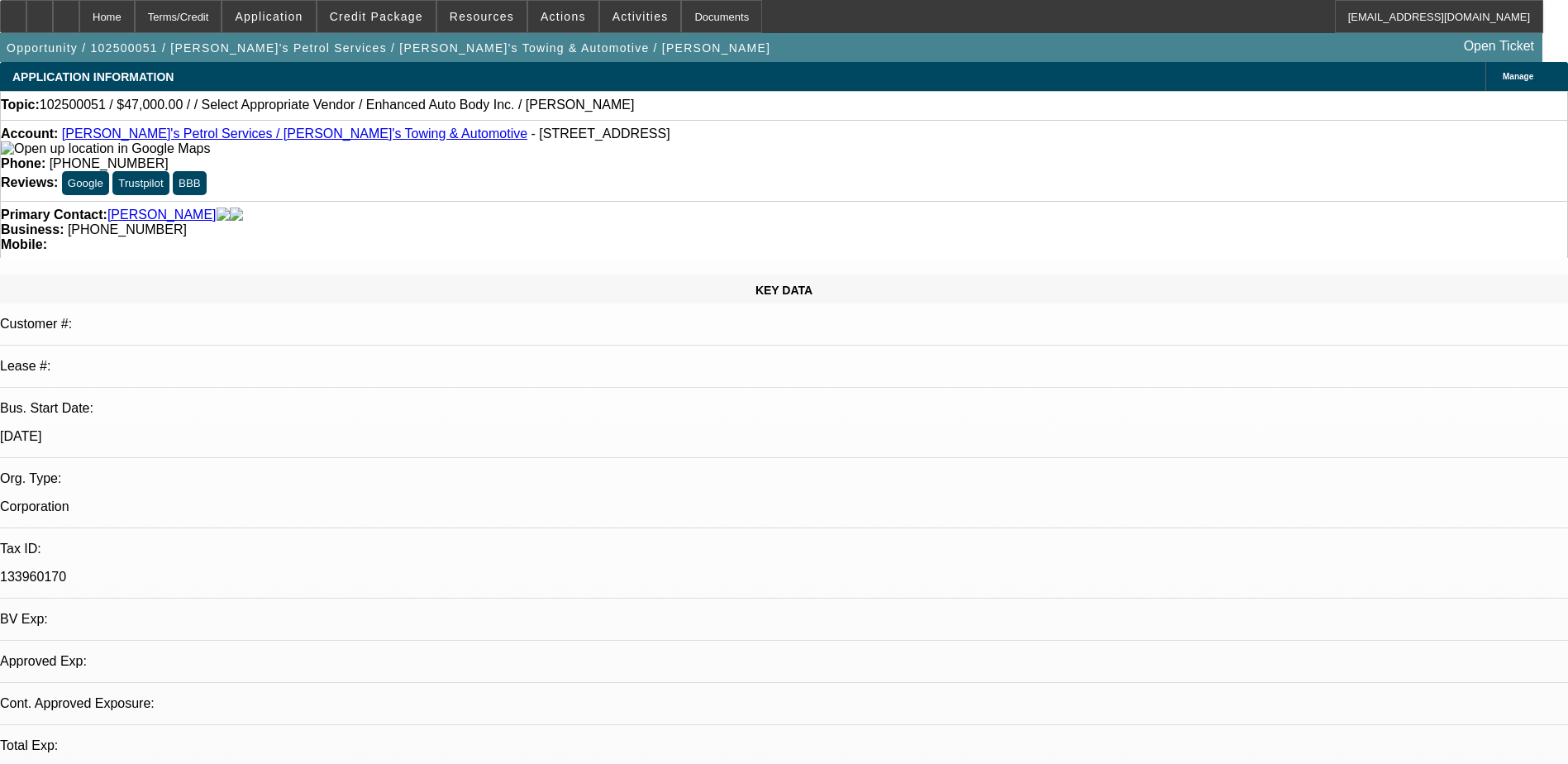
select select "0"
select select "2"
select select "0.1"
select select "4"
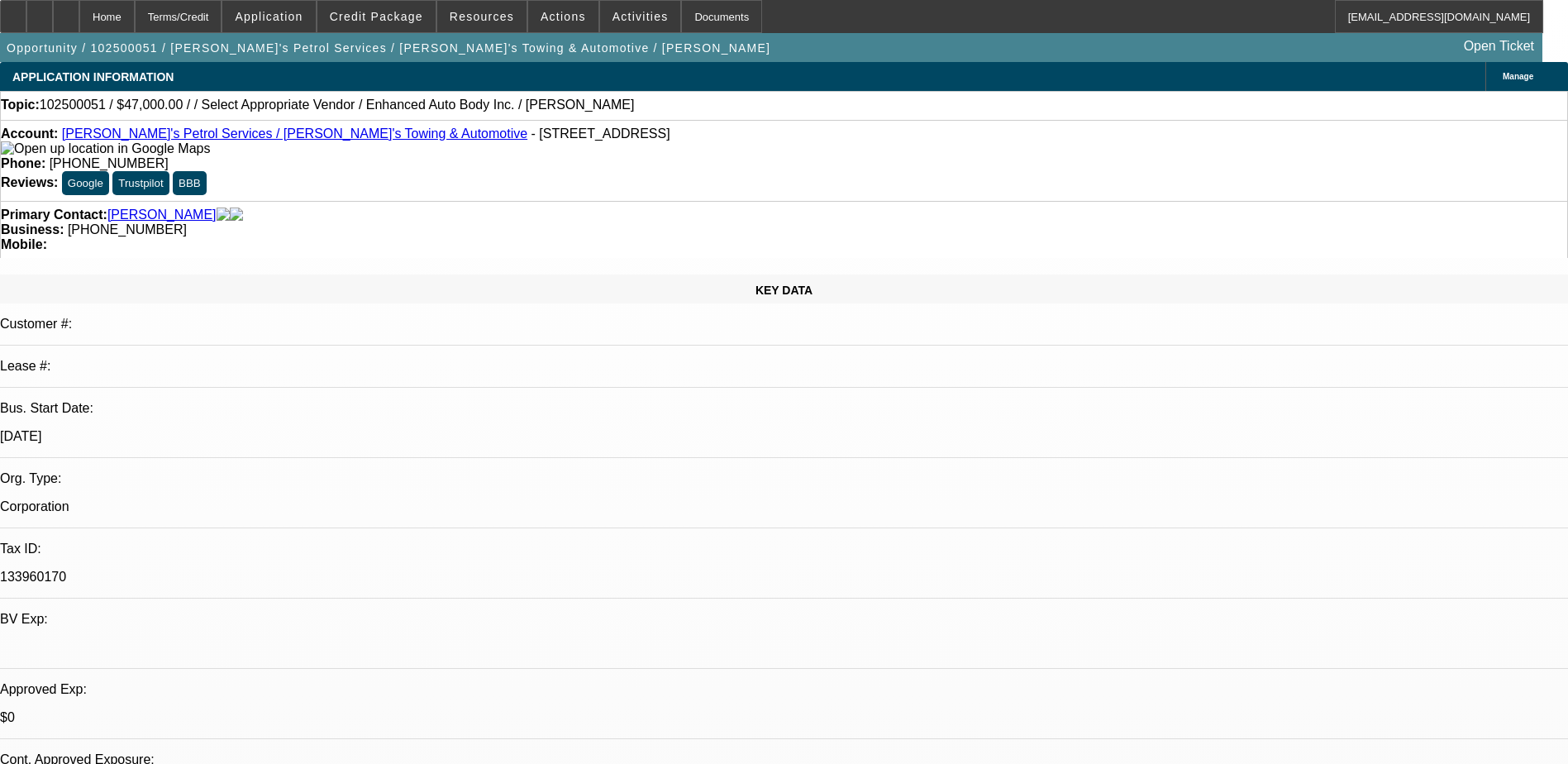
click at [599, 129] on div "Account: Sam's Petrol Services / Sam's Towing & Automotive - 290 N Main St., Sp…" at bounding box center [784, 161] width 1568 height 81
click at [601, 156] on div "Phone: (845) 426-6773" at bounding box center [784, 163] width 1566 height 15
click at [169, 156] on span "(845) 426-6773" at bounding box center [109, 163] width 119 height 14
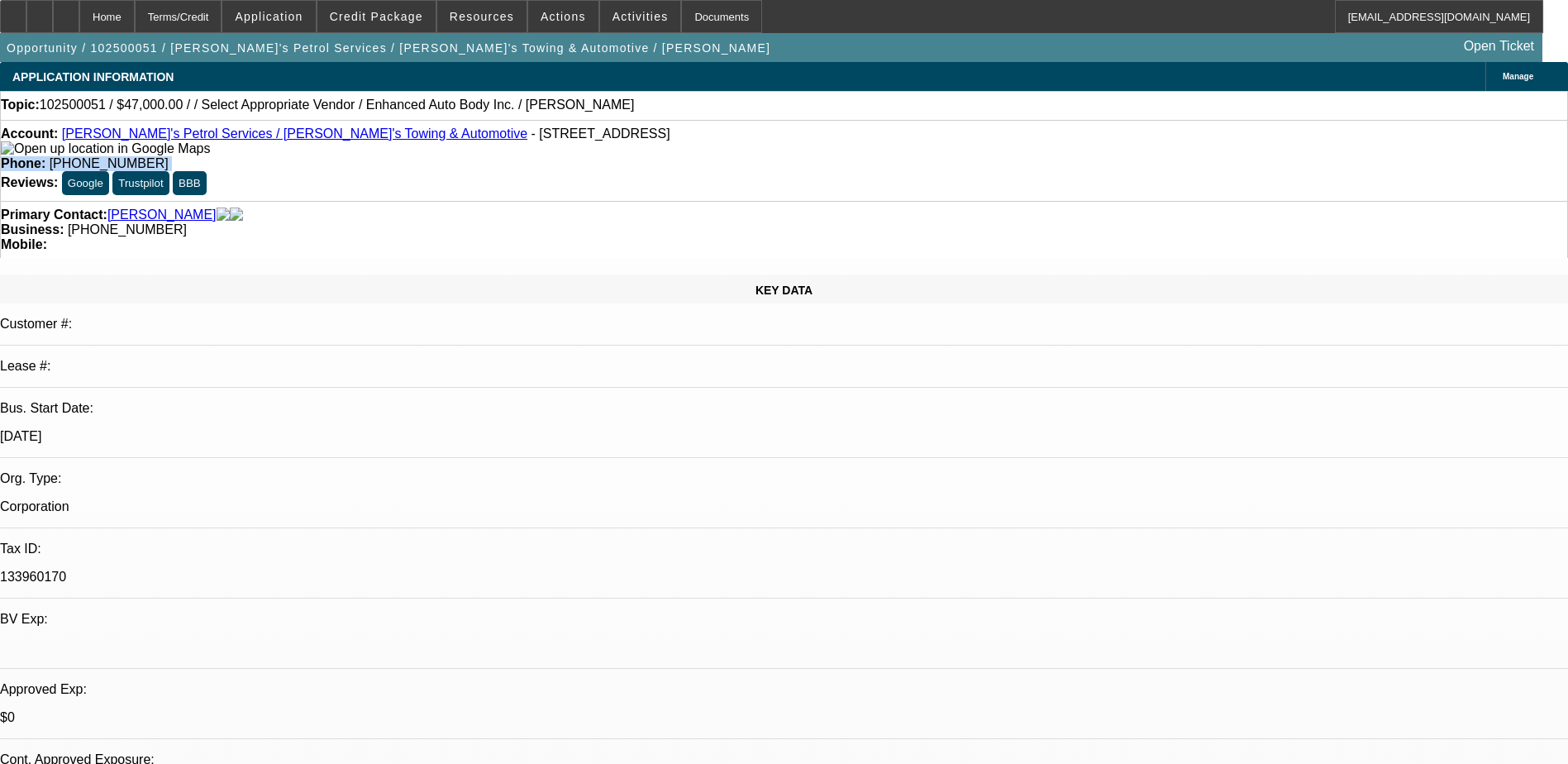
drag, startPoint x: 604, startPoint y: 137, endPoint x: 663, endPoint y: 152, distance: 60.9
click at [665, 152] on div "Account: Sam's Petrol Services / Sam's Towing & Automotive - 290 N Main St., Sp…" at bounding box center [784, 161] width 1568 height 81
click at [651, 156] on div "Phone: (845) 426-6773" at bounding box center [784, 163] width 1566 height 15
drag, startPoint x: 575, startPoint y: 142, endPoint x: 667, endPoint y: 136, distance: 92.2
click at [667, 156] on div "Phone: (845) 426-6773" at bounding box center [784, 163] width 1566 height 15
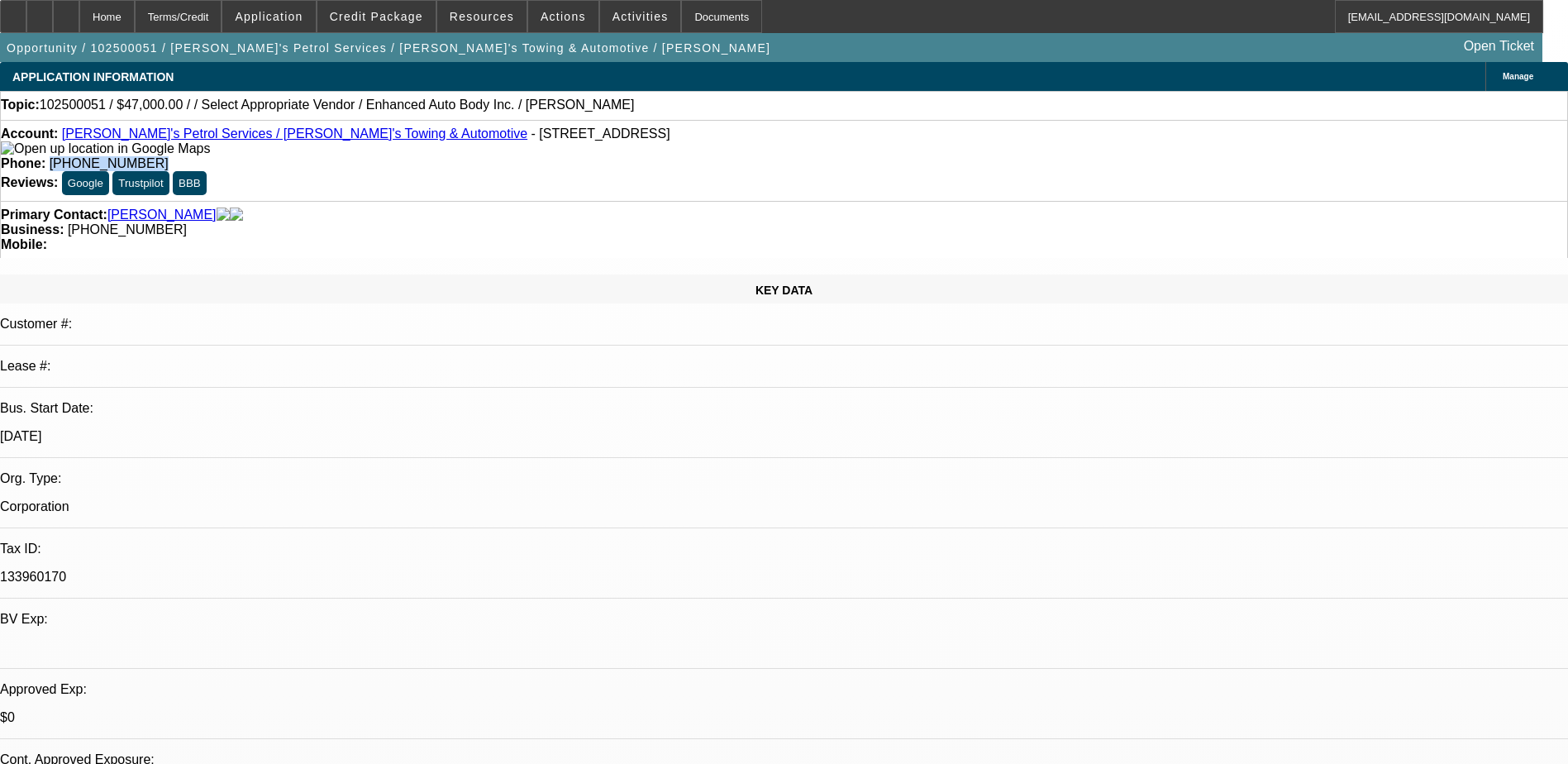
copy span "(845) 426-6773"
click at [697, 158] on div "Account: Sam's Petrol Services / Sam's Towing & Automotive - 290 N Main St., Sp…" at bounding box center [784, 161] width 1568 height 81
click at [383, 21] on span "Credit Package" at bounding box center [376, 17] width 94 height 13
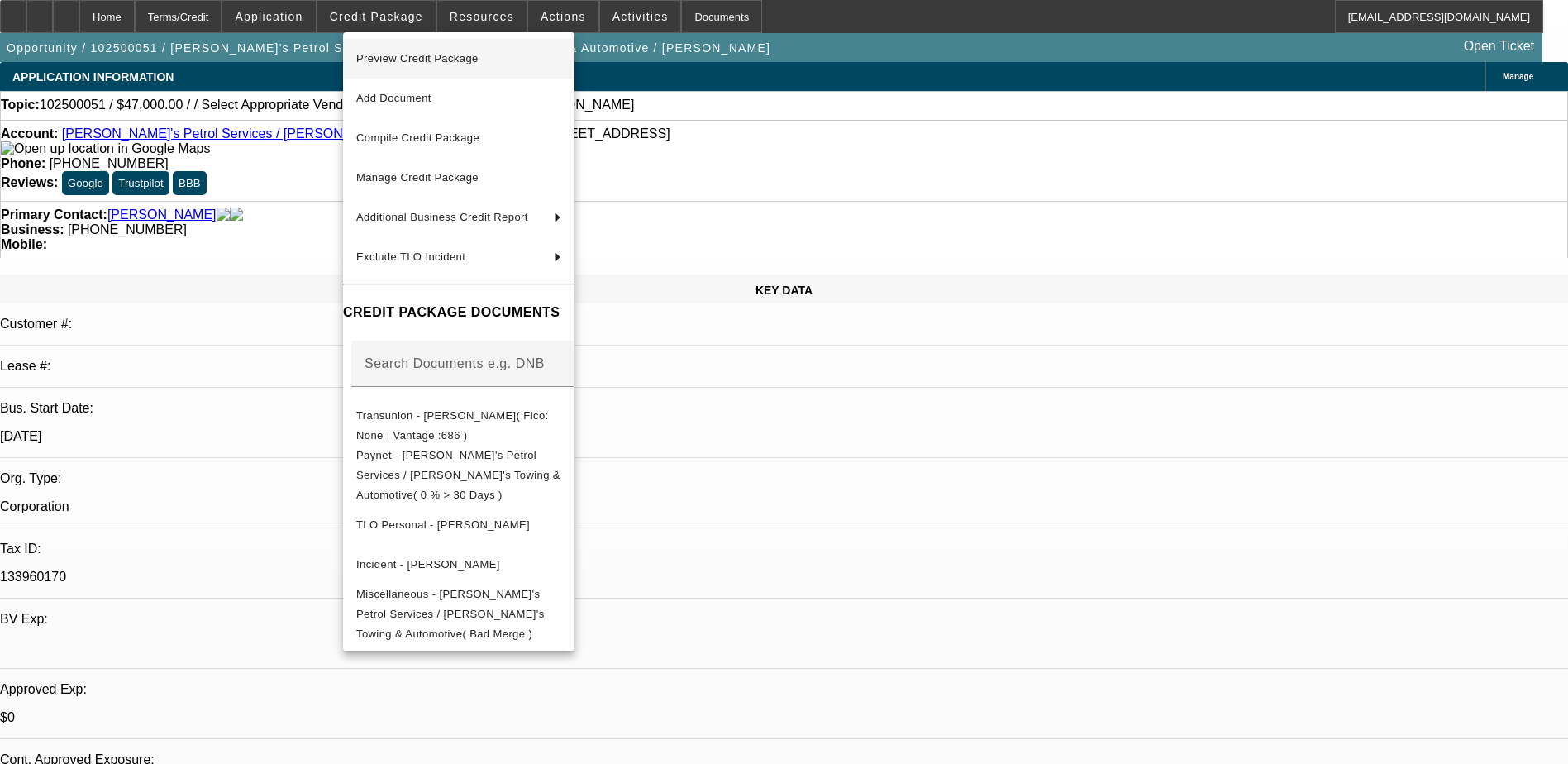
click at [409, 53] on span "Preview Credit Package" at bounding box center [417, 59] width 122 height 13
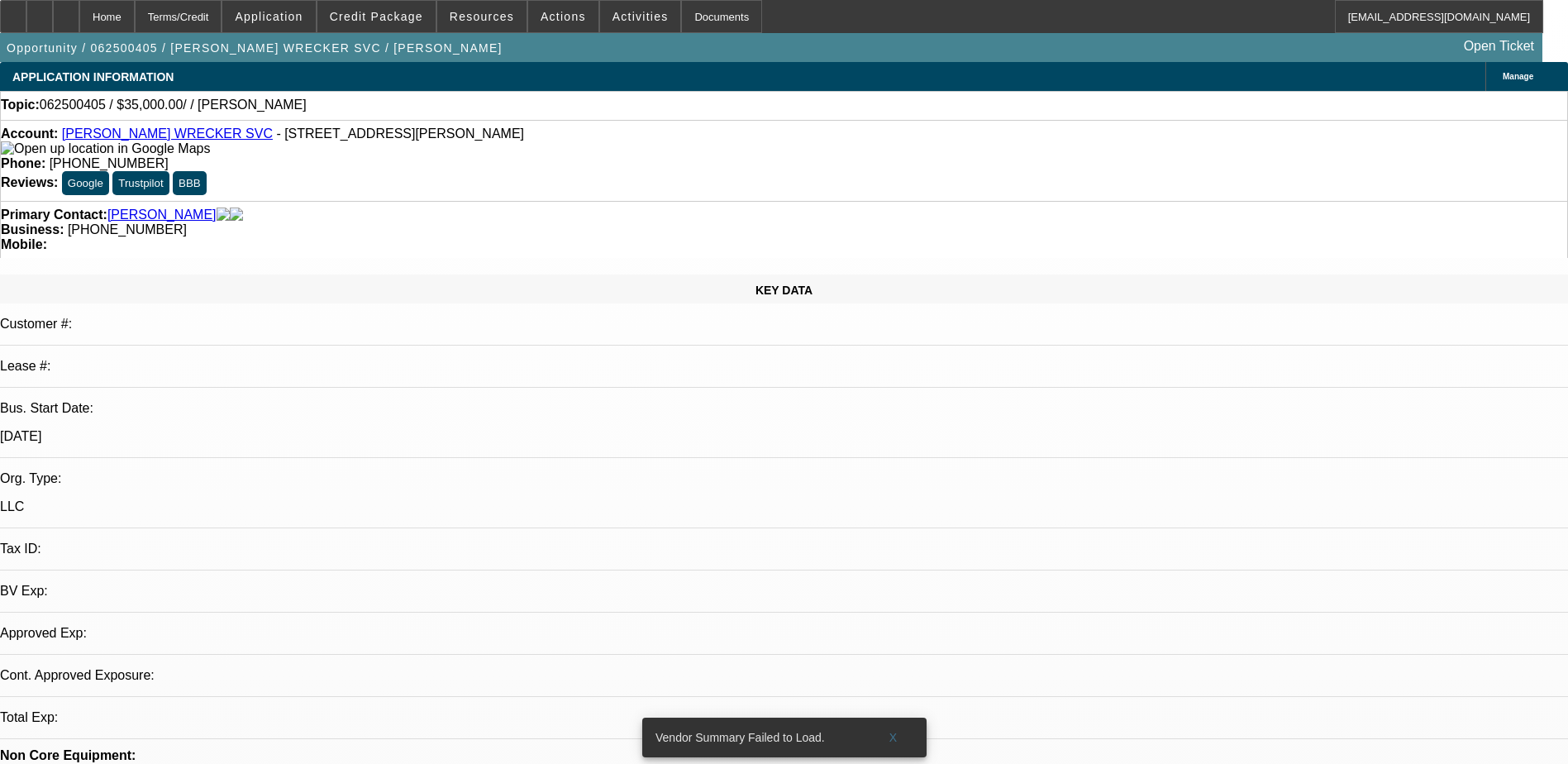
select select "0"
select select "2"
select select "0.1"
select select "1"
select select "2"
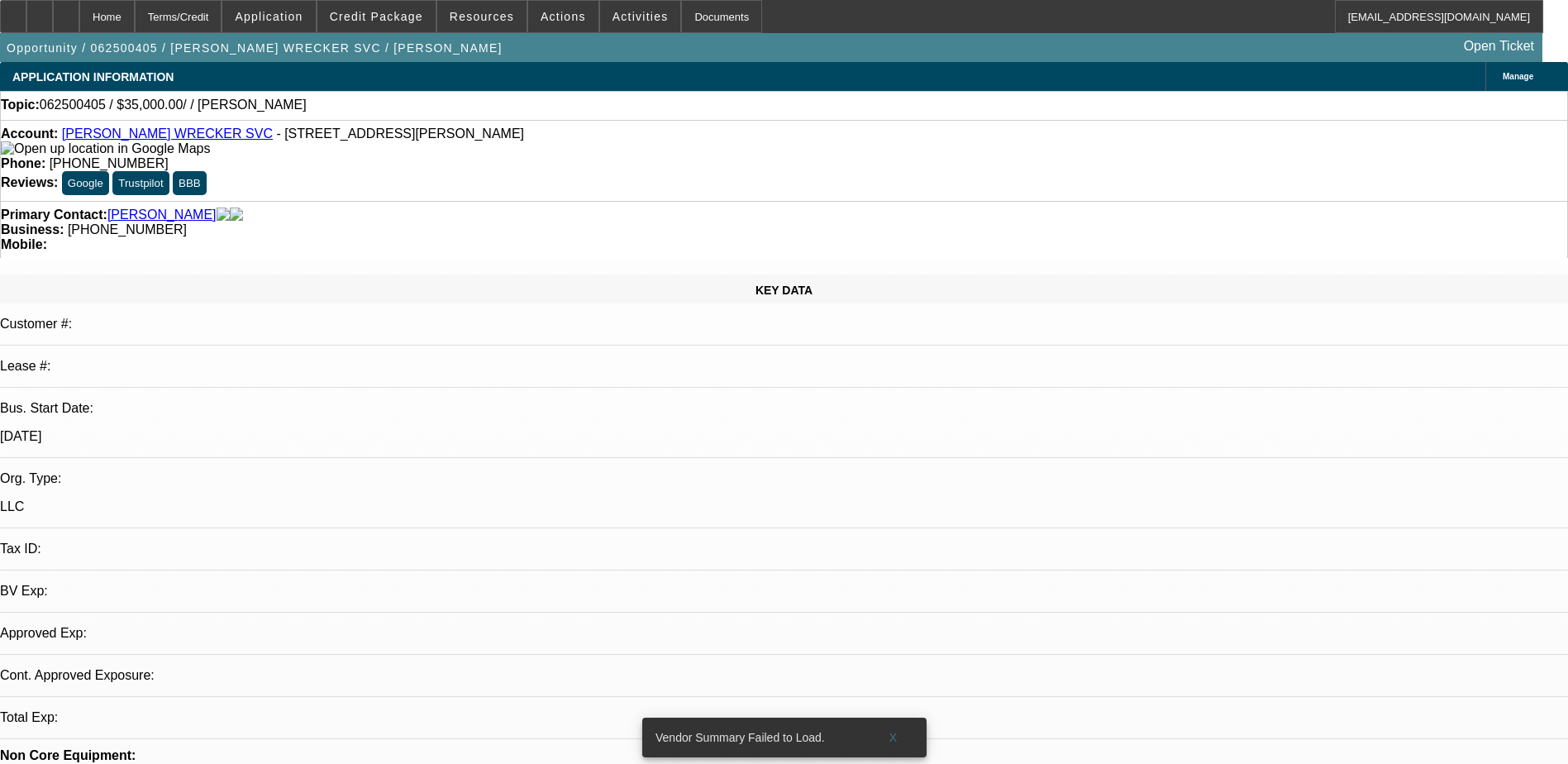
select select "4"
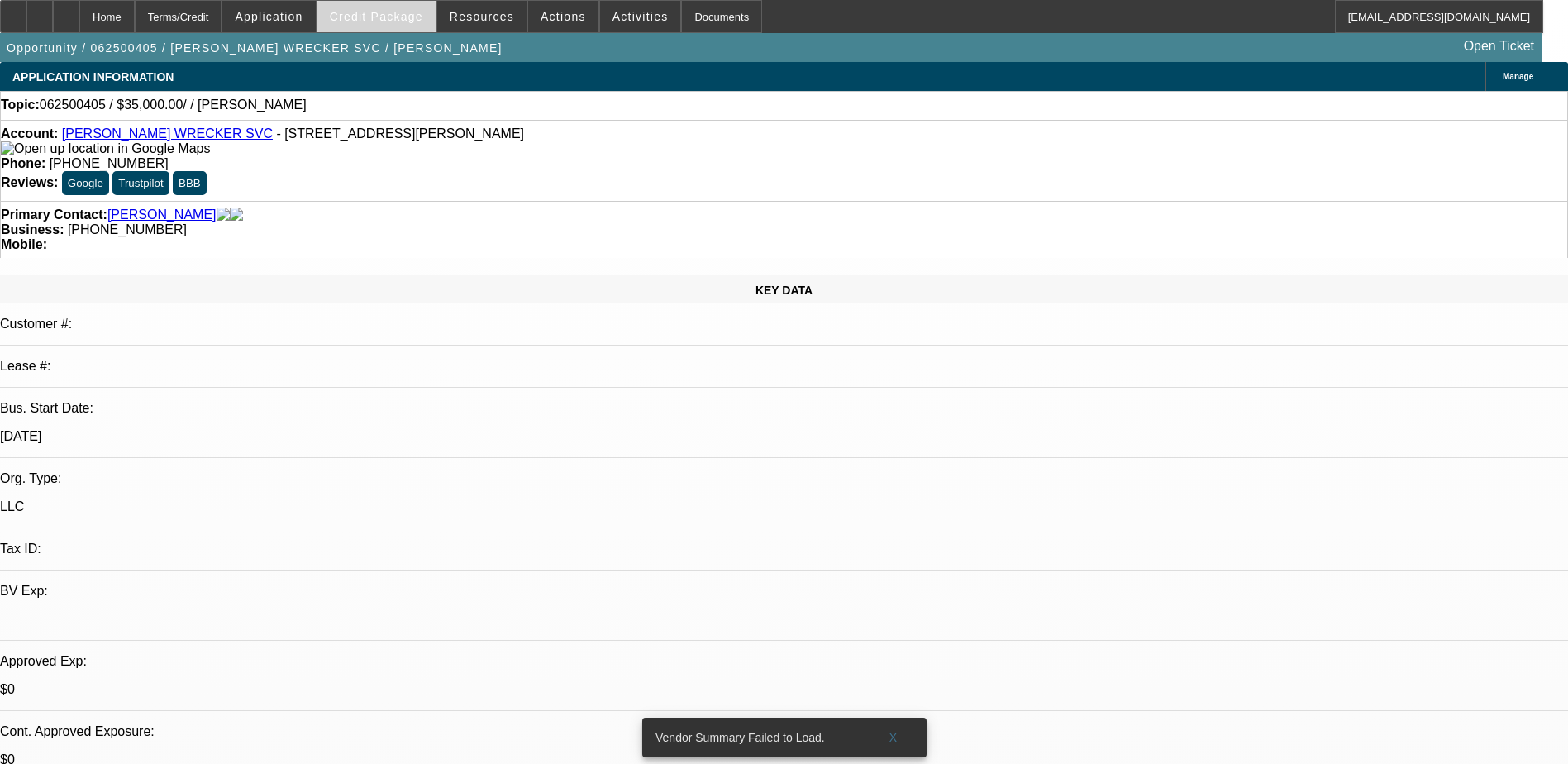
click at [417, 11] on span "Credit Package" at bounding box center [376, 17] width 94 height 13
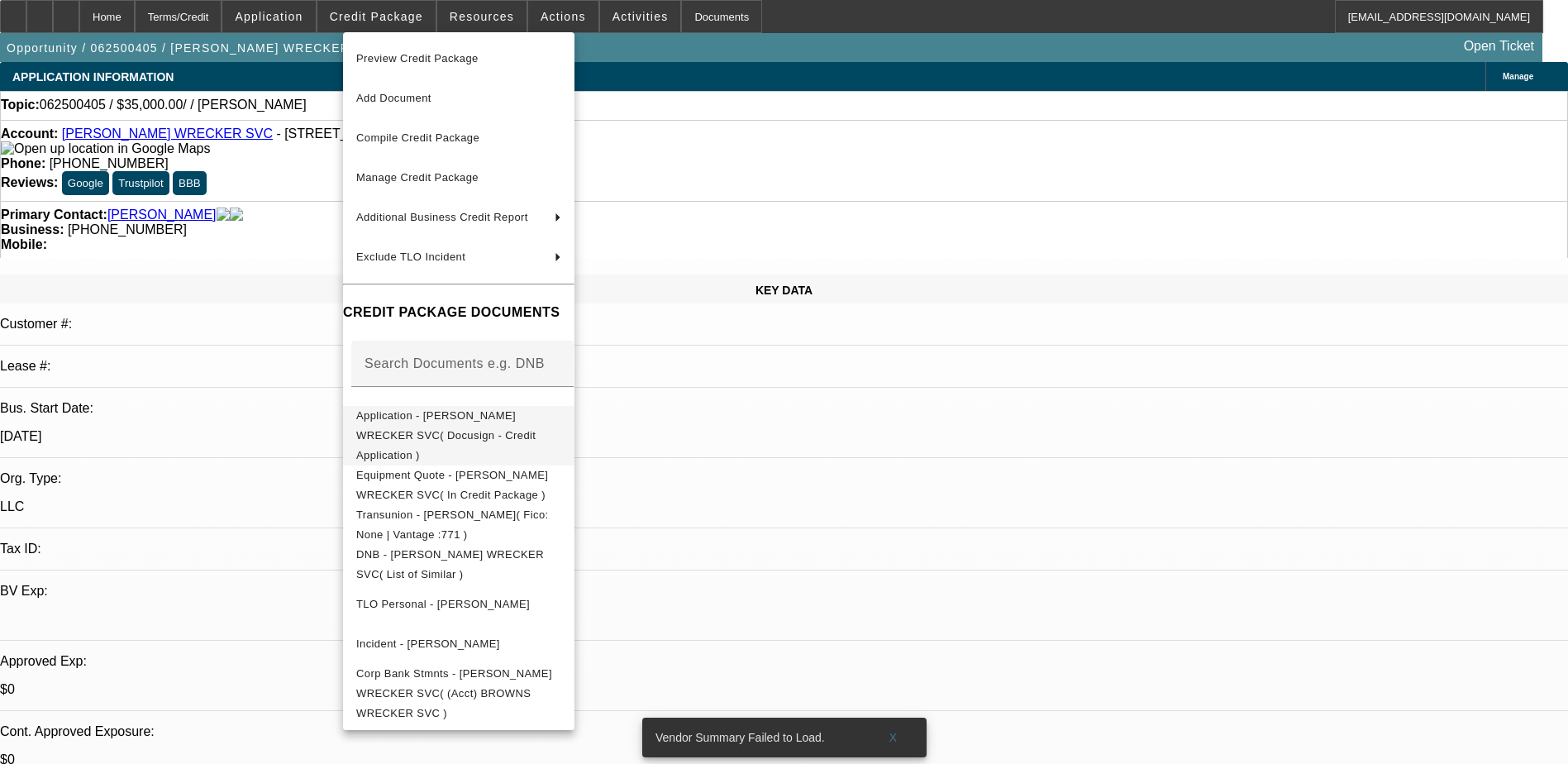
click at [535, 418] on span "Application - BROWN'S WRECKER SVC( Docusign - Credit Application )" at bounding box center [445, 435] width 179 height 52
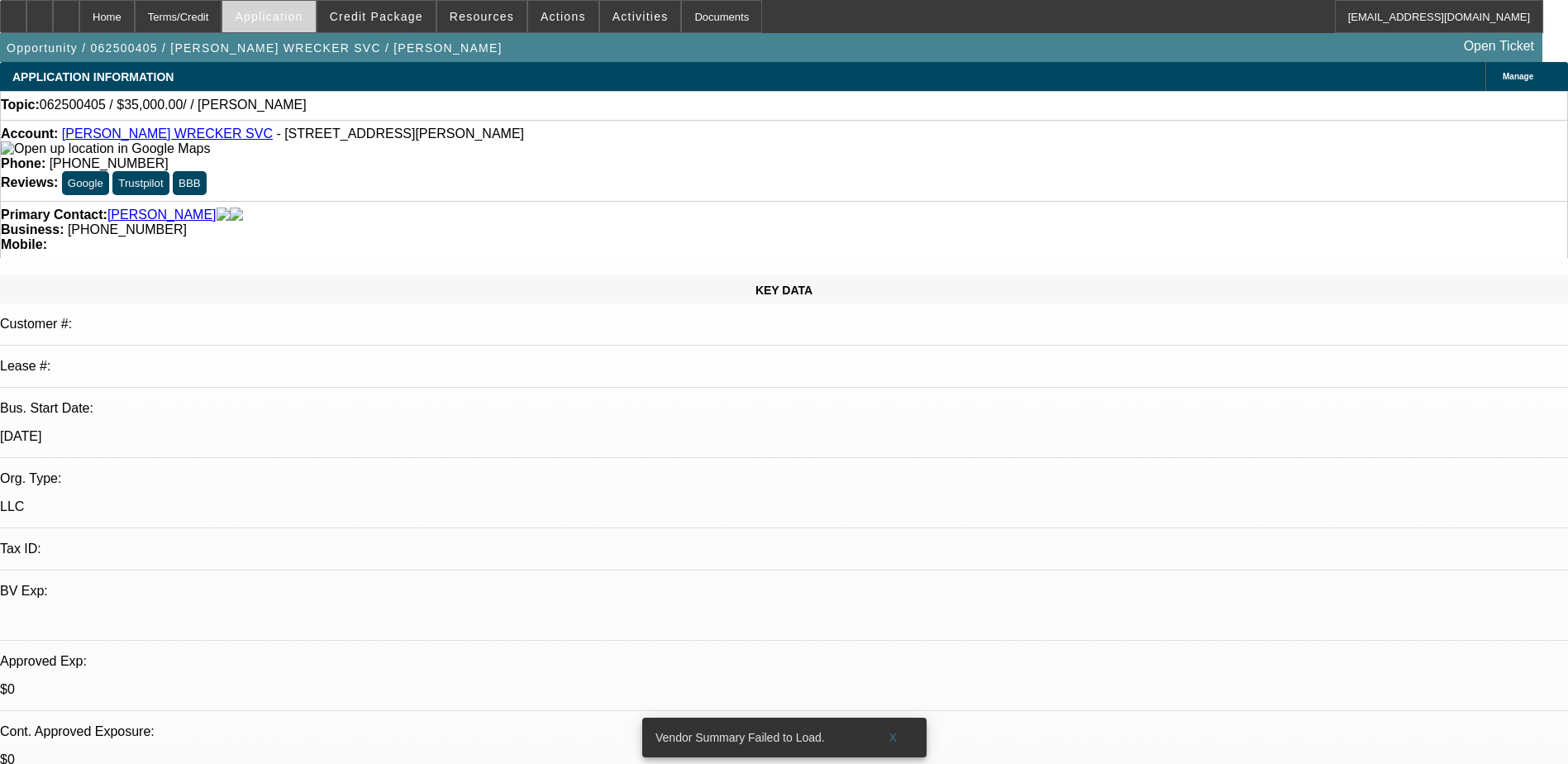
click at [315, 8] on span at bounding box center [268, 16] width 93 height 39
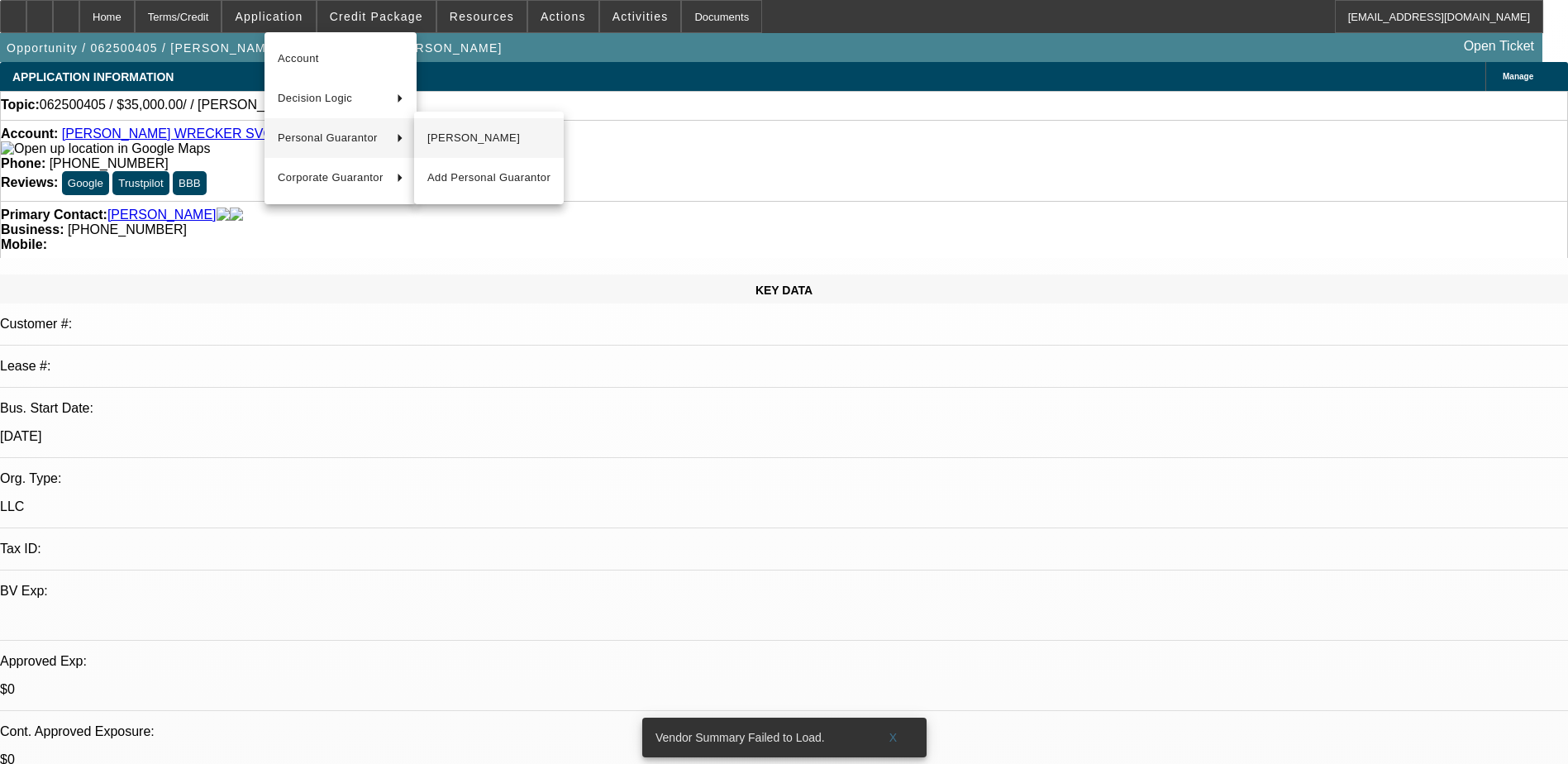
click at [483, 139] on span "Thomas Brown" at bounding box center [488, 139] width 123 height 20
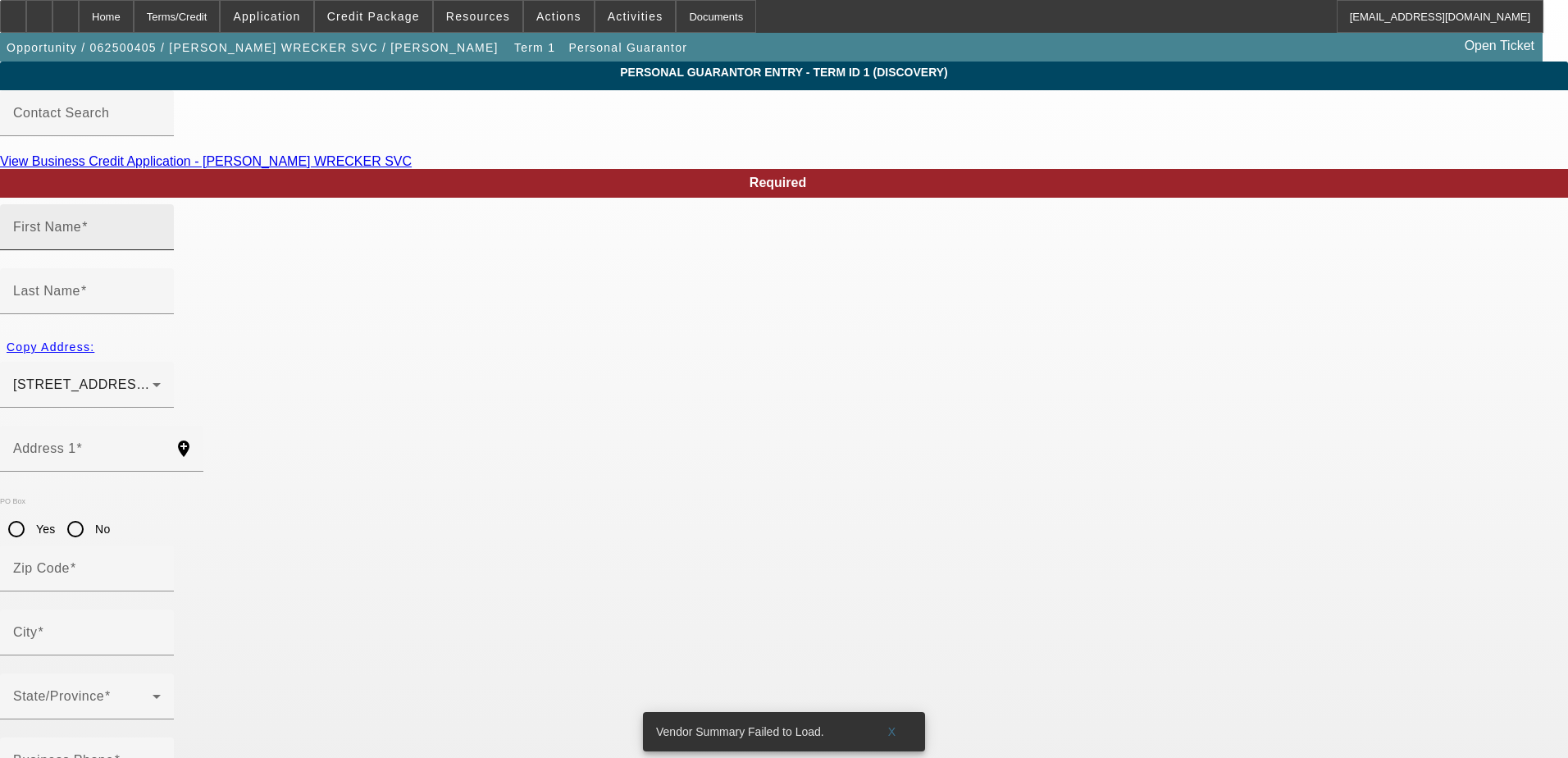
type input "Thomas"
type input "Brown"
type input "814 Hancock Bridge Road"
radio input "true"
type input "30680"
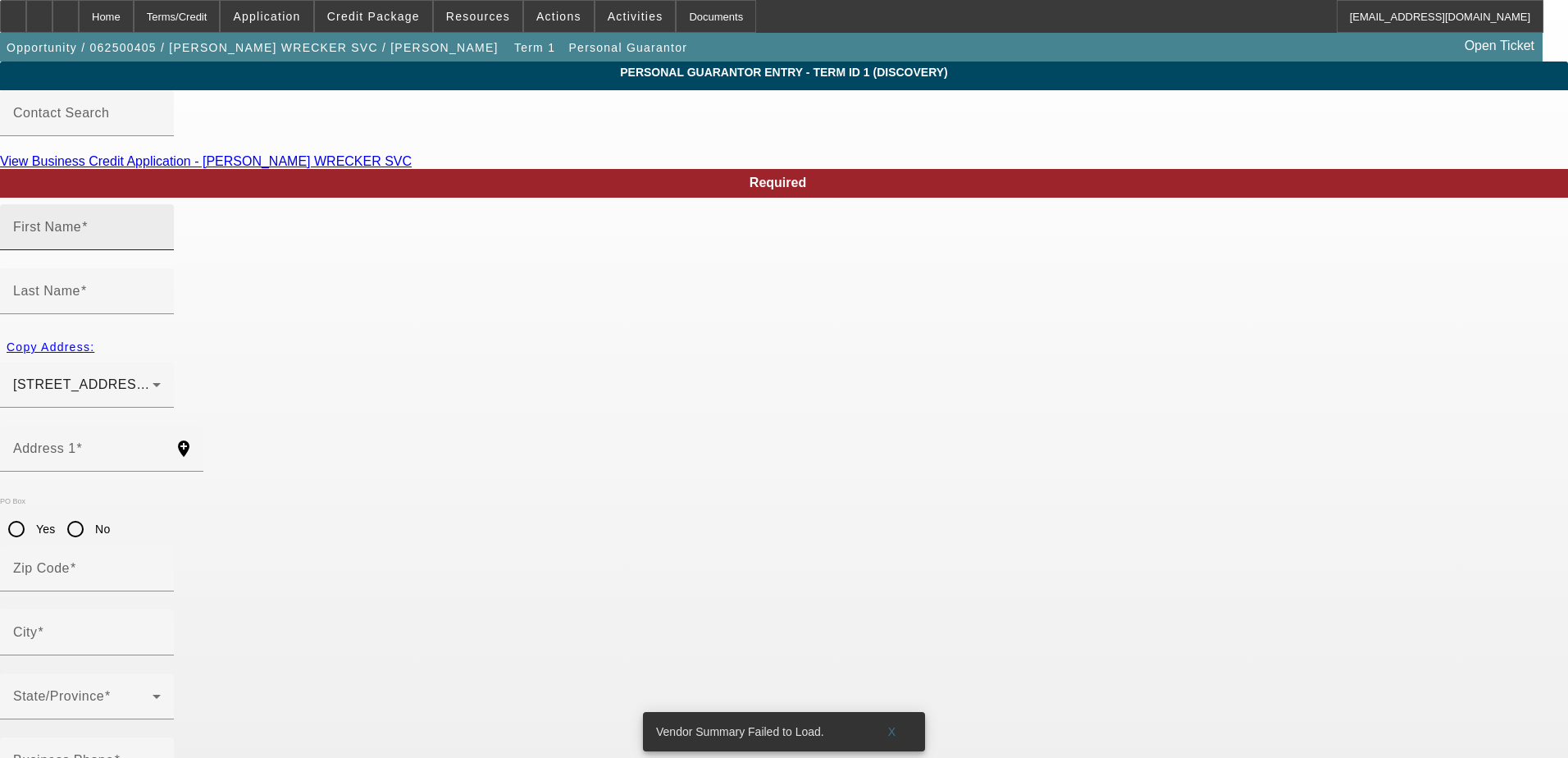
type input "Winder"
type input "(770) 867-3011"
type input "100"
type input "252-31-9685"
type input "dbrown814@aol.com"
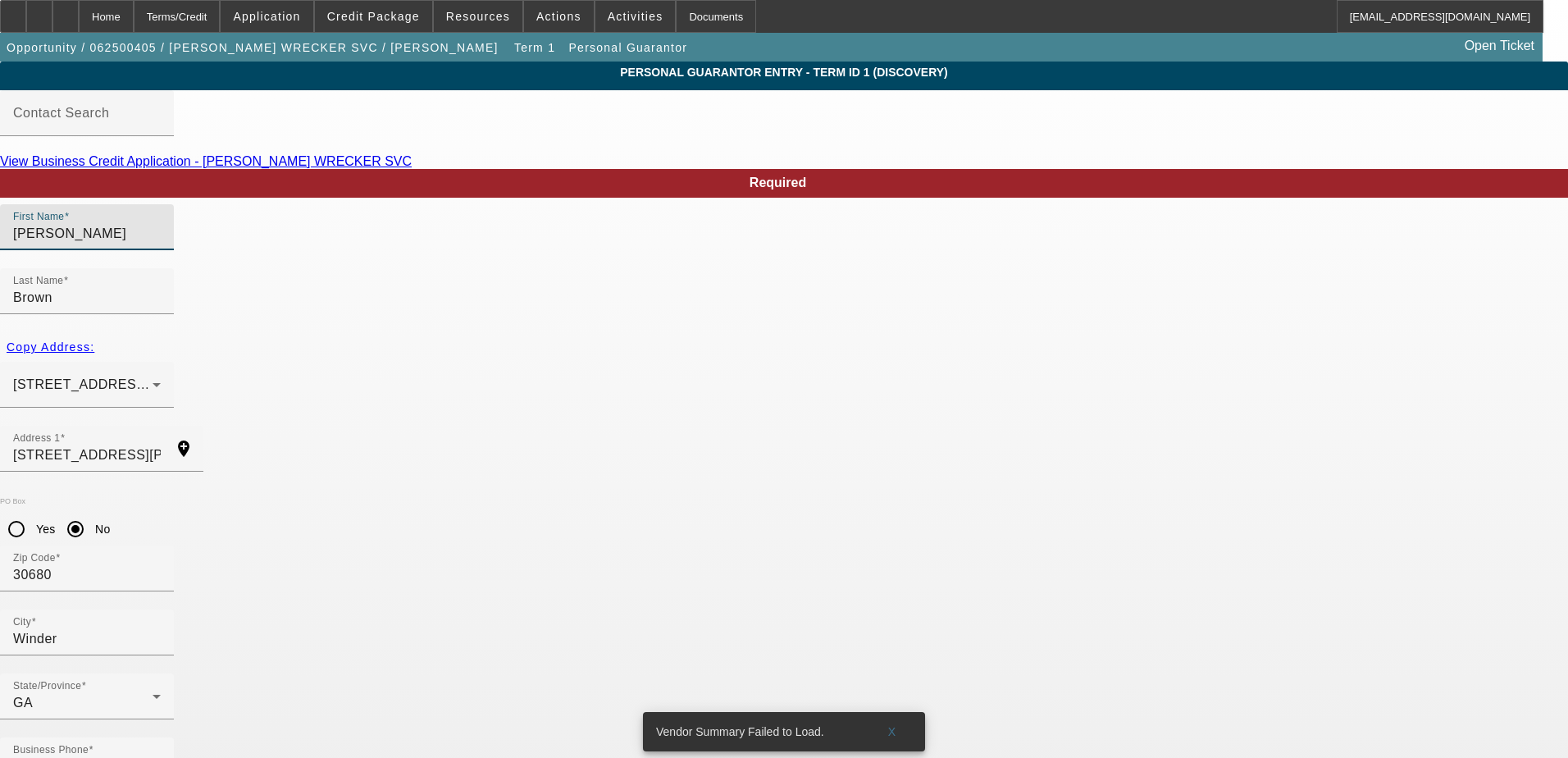
click at [160, 243] on input "Thomas" at bounding box center [87, 234] width 148 height 20
type input "Thomas Dena"
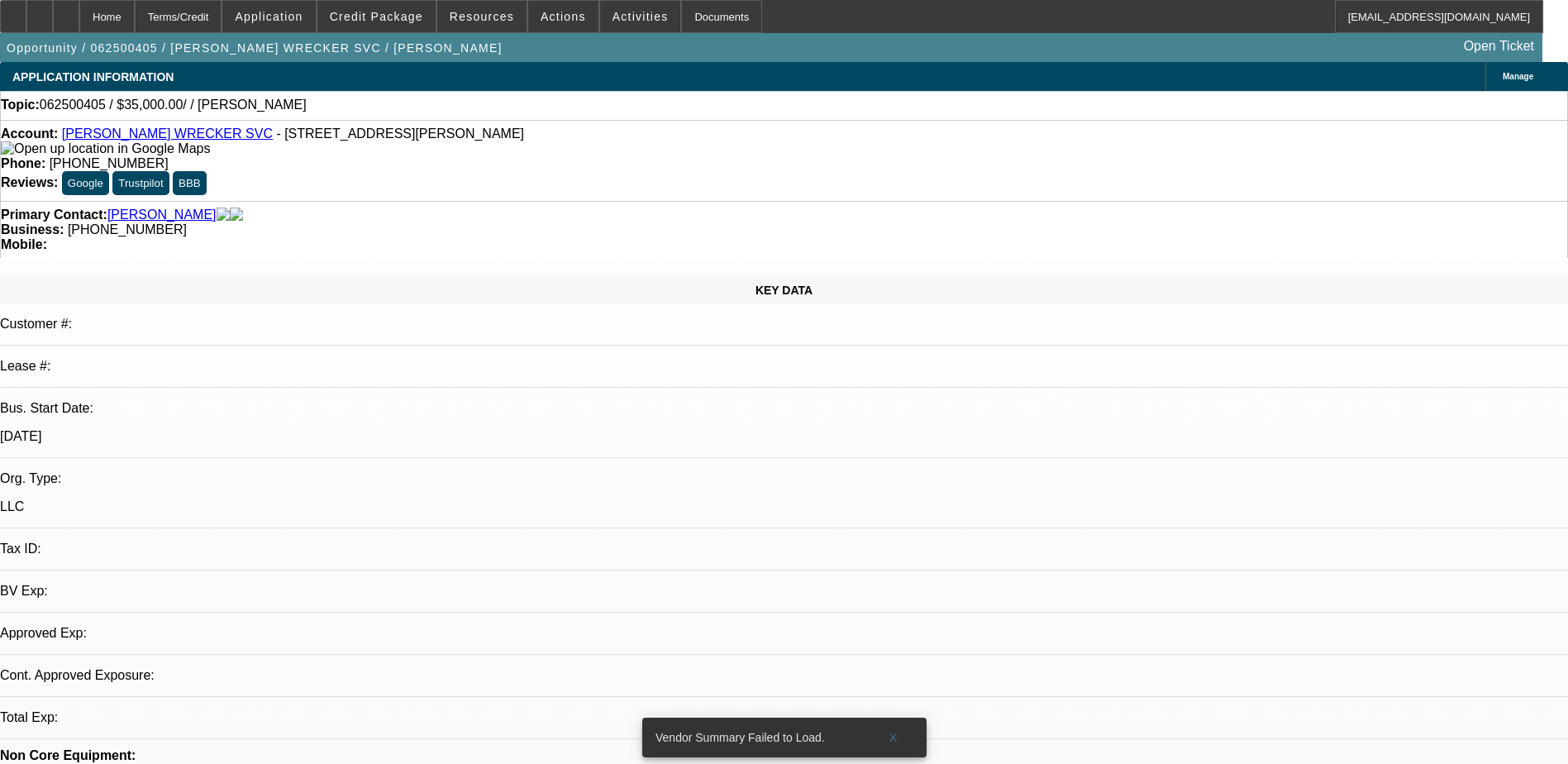
select select "0"
select select "2"
select select "0.1"
select select "4"
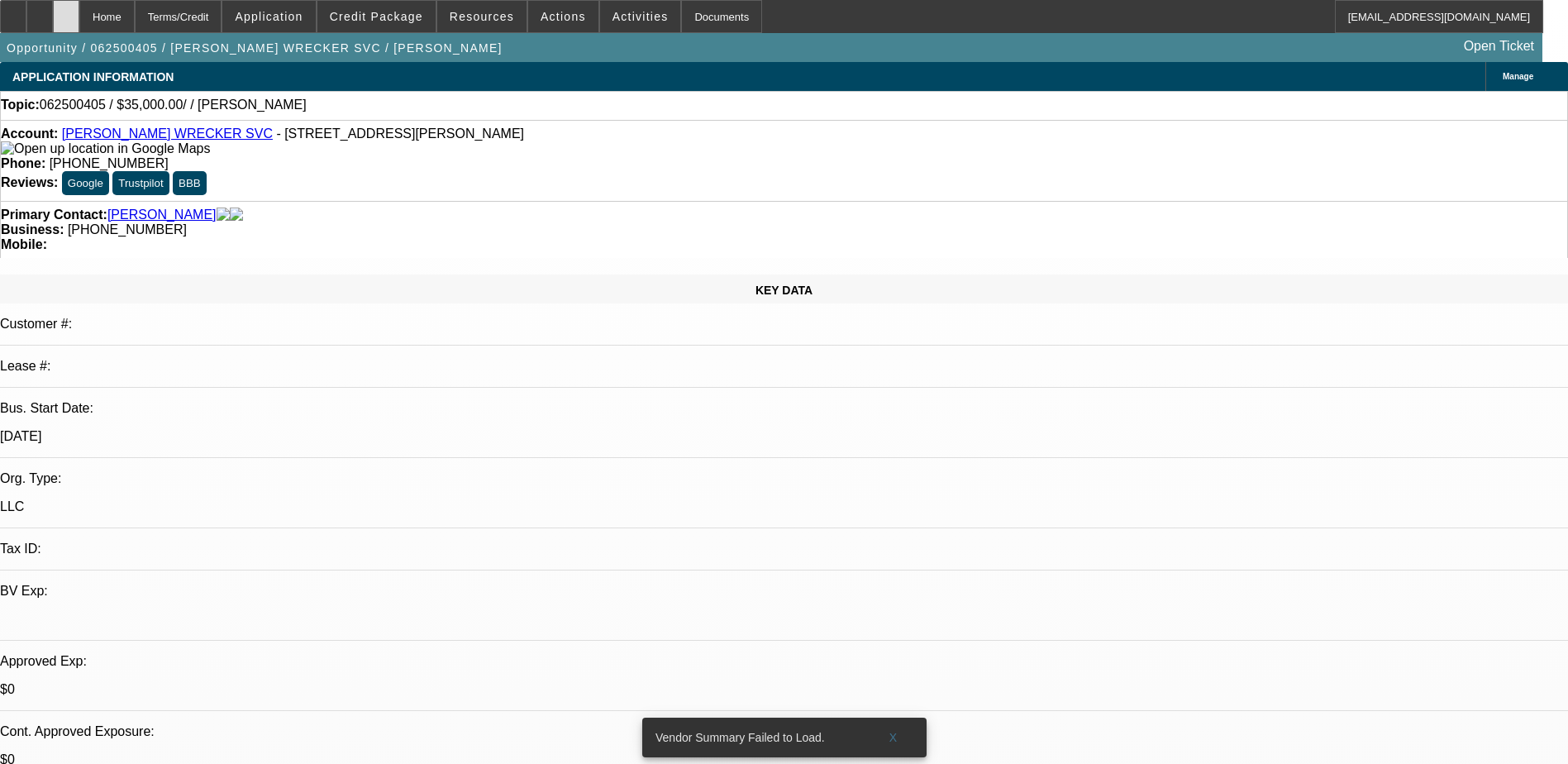
click at [79, 17] on div at bounding box center [66, 17] width 27 height 33
select select "0"
select select "2"
select select "0.1"
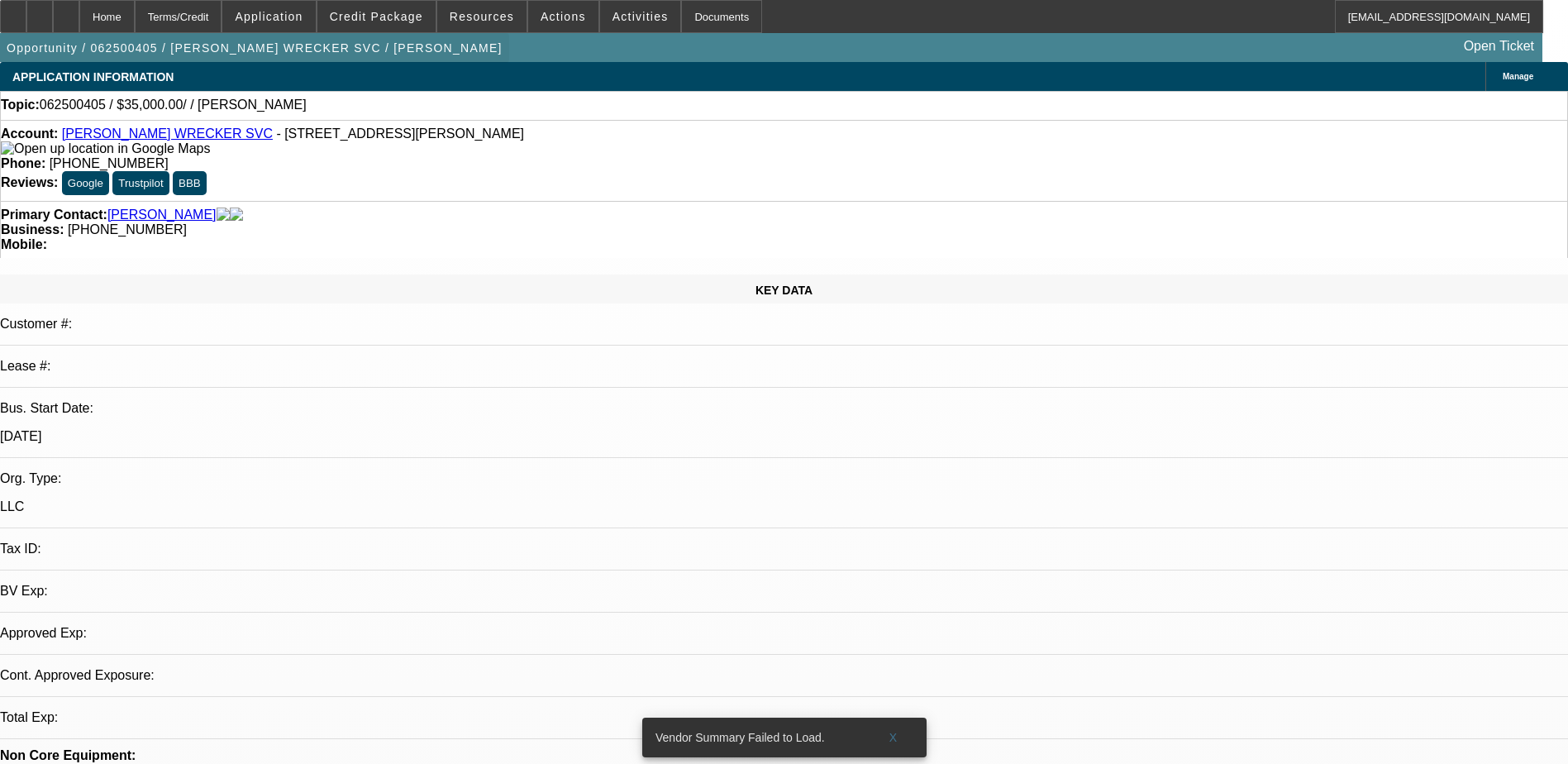
select select "4"
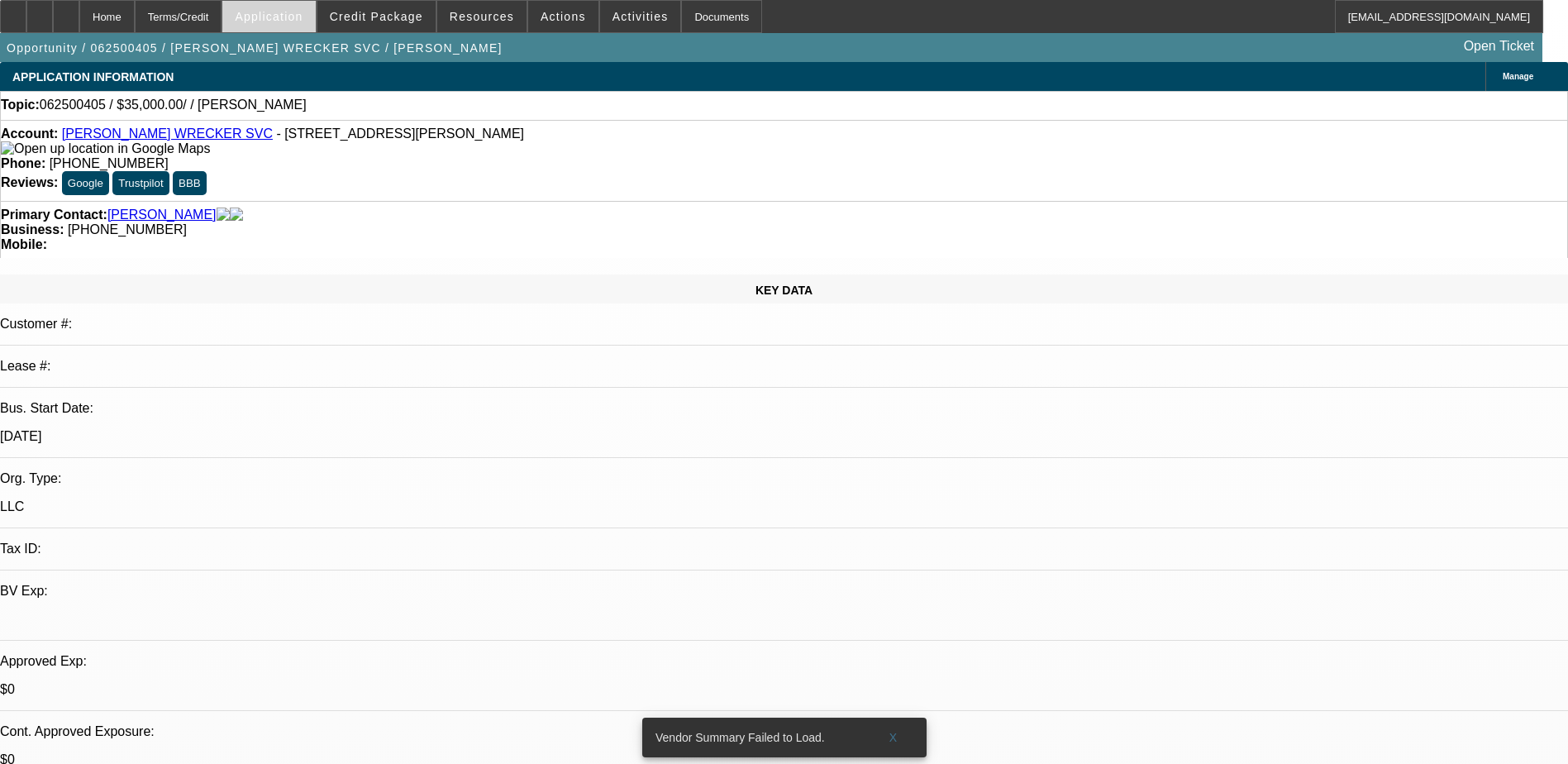
click at [290, 16] on span "Application" at bounding box center [269, 17] width 68 height 13
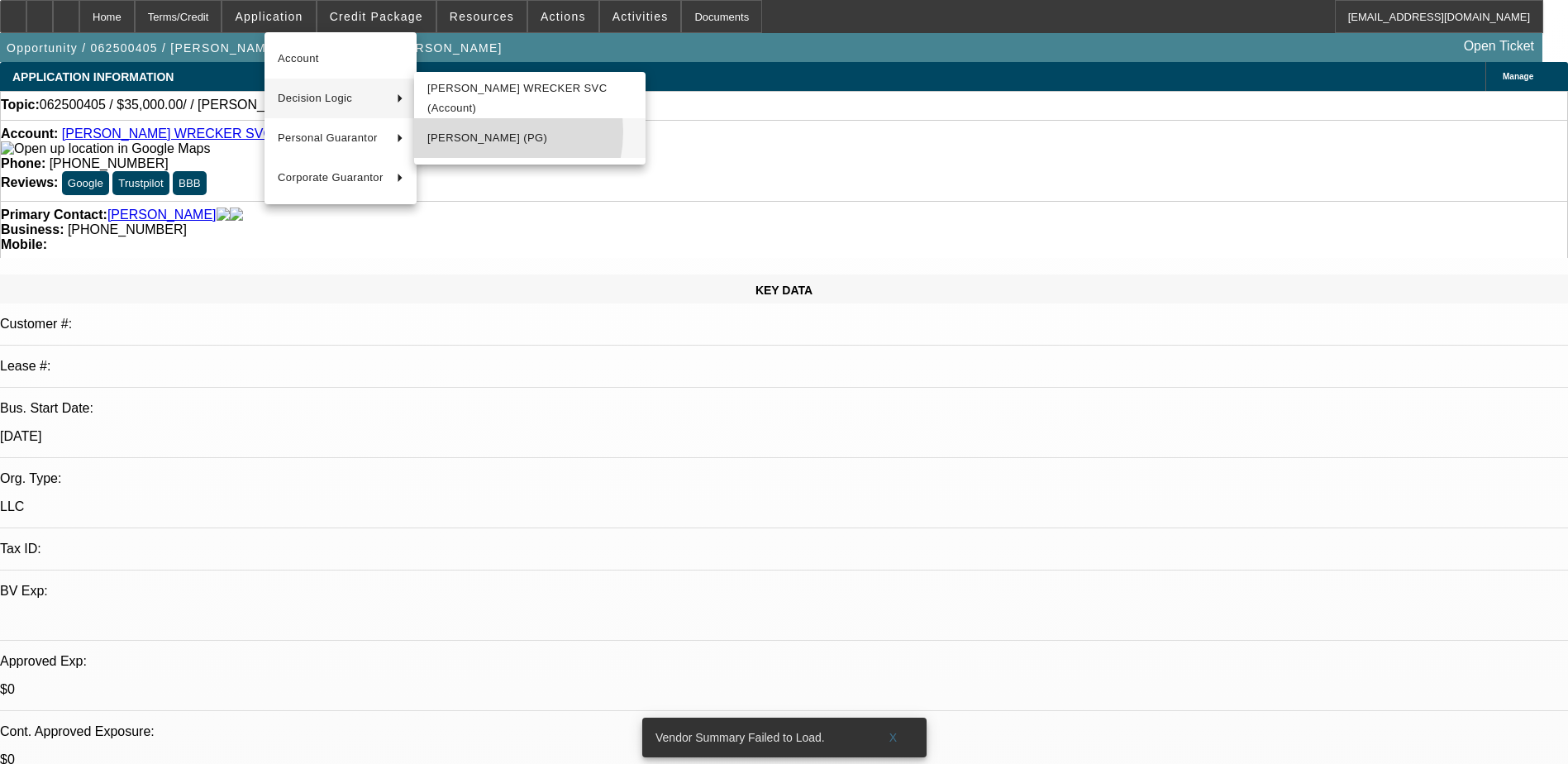
click at [480, 131] on span "Thomas Dena Brown (PG)" at bounding box center [529, 139] width 205 height 20
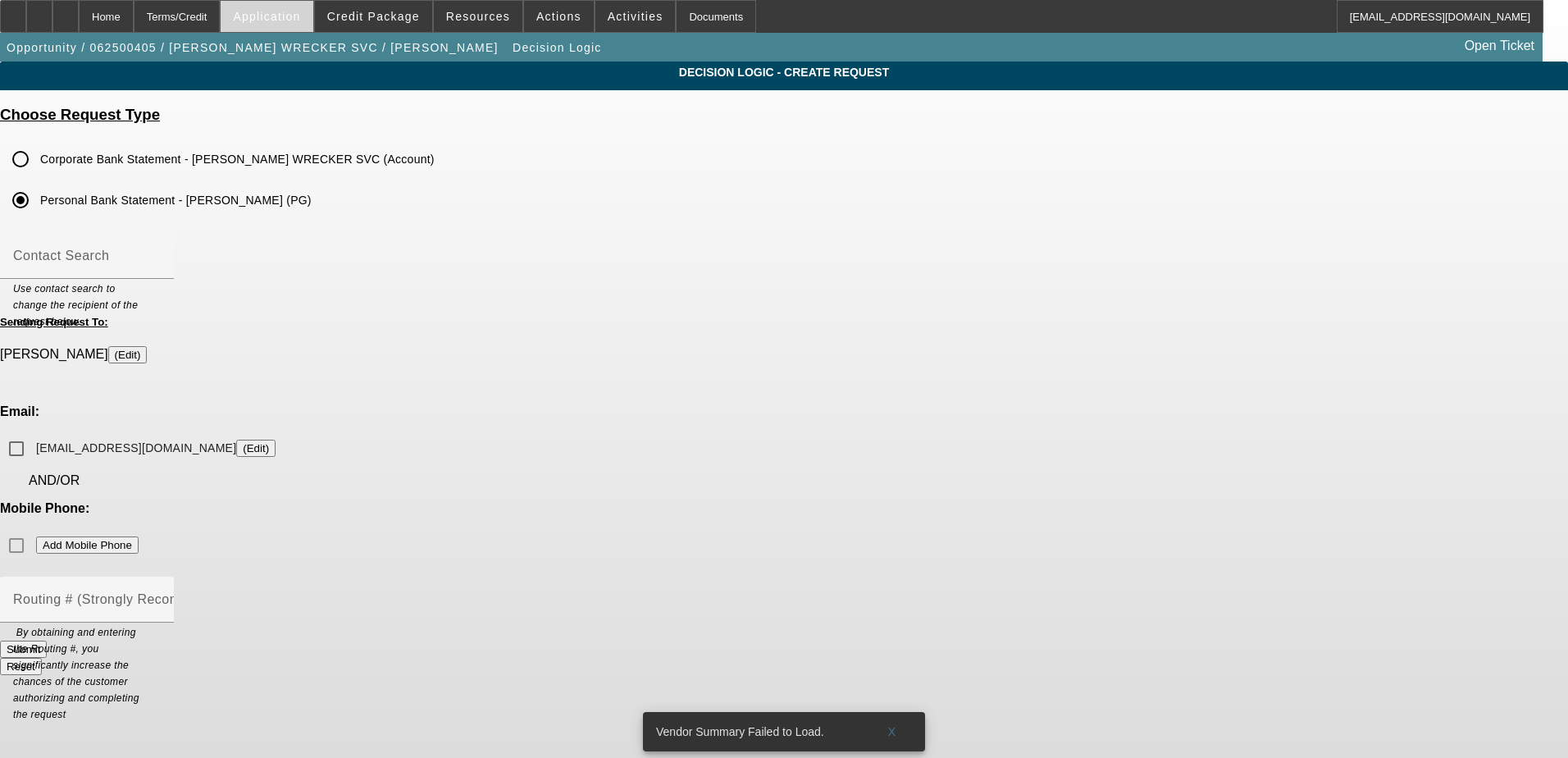
click at [273, 2] on span at bounding box center [266, 15] width 92 height 39
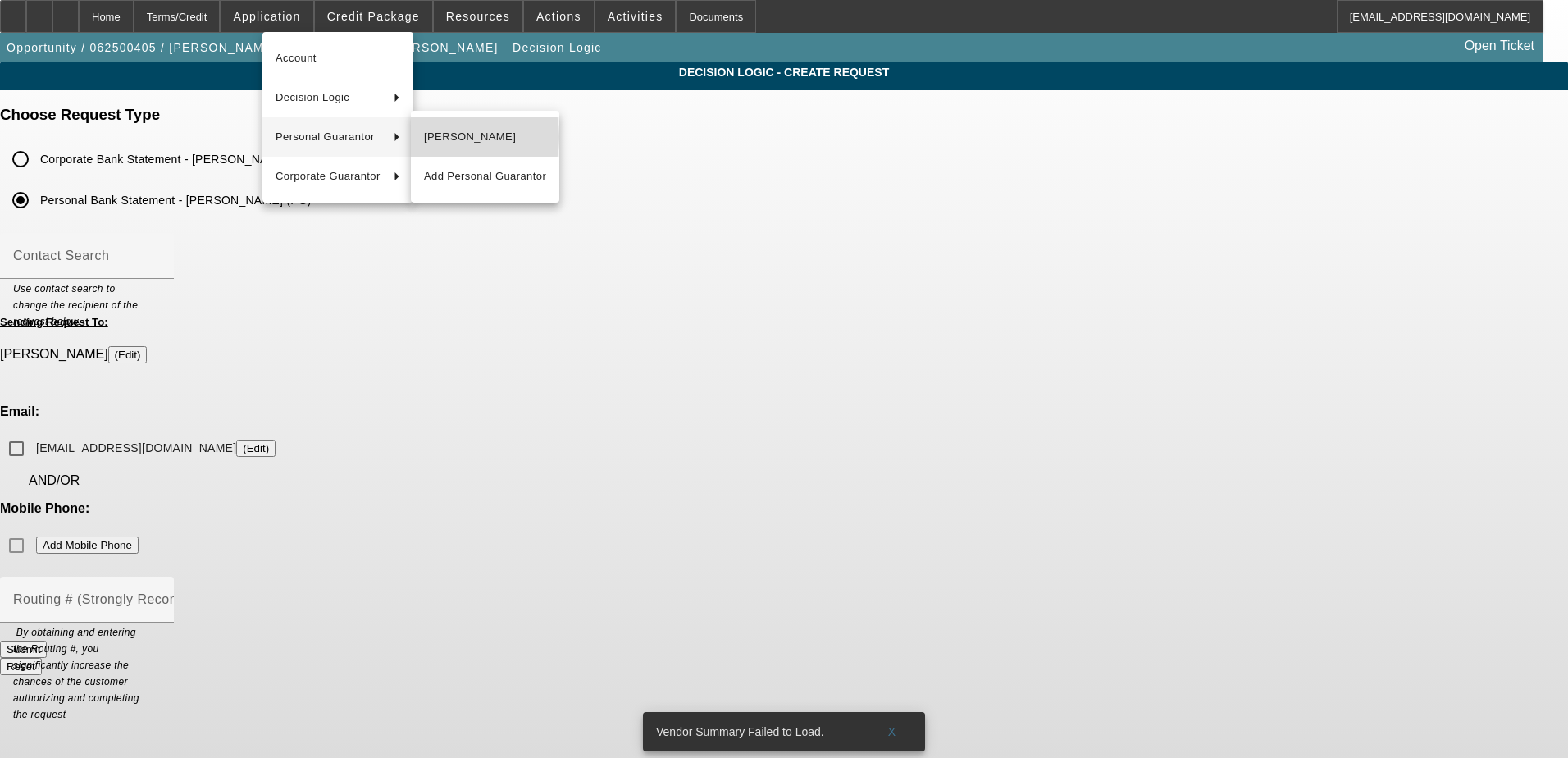
click at [445, 137] on span "Thomas Dena Brown" at bounding box center [485, 138] width 122 height 20
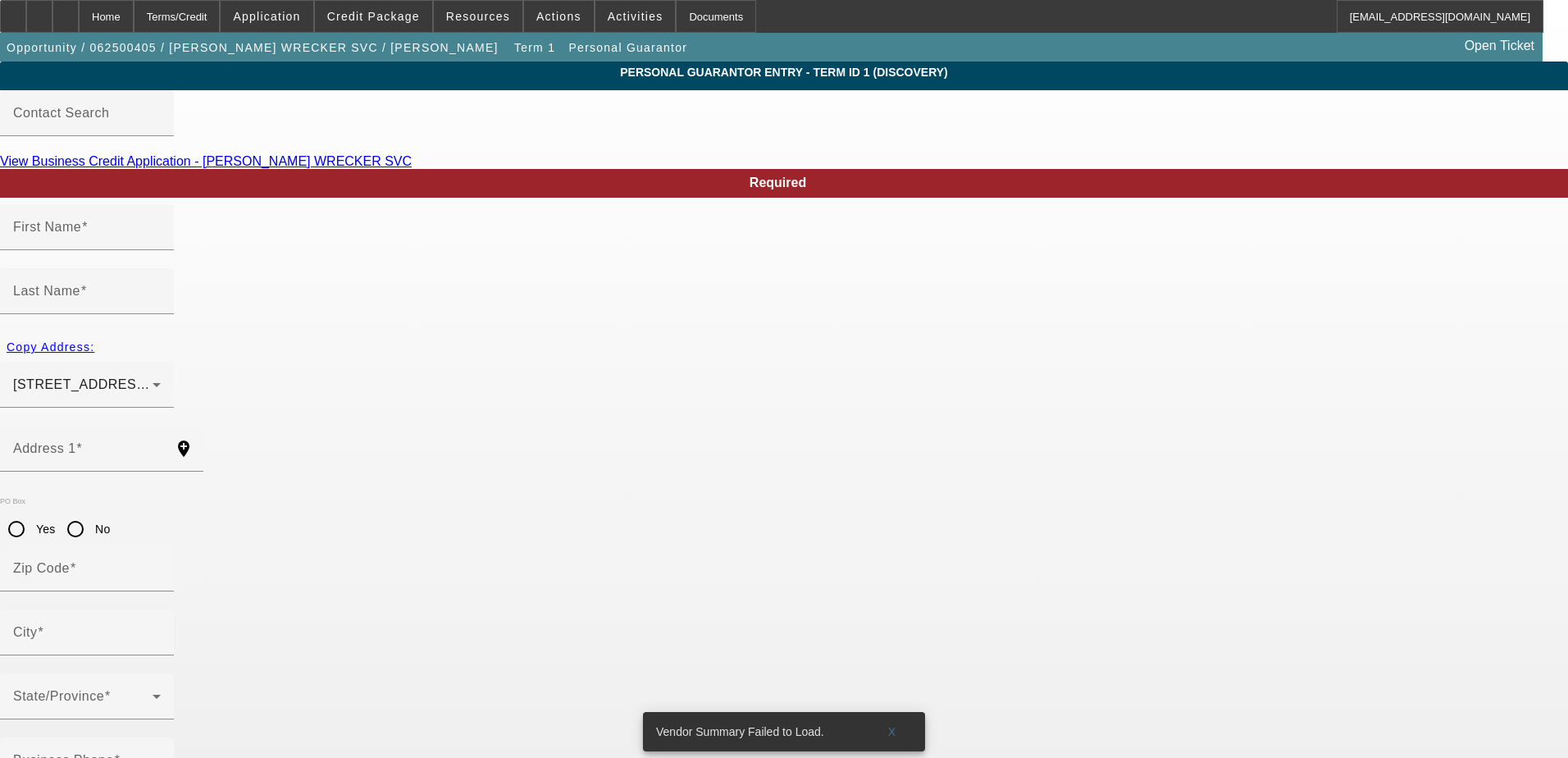
type input "Thomas Dena"
type input "Brown"
type input "814 Hancock Bridge Road"
radio input "true"
type input "30680"
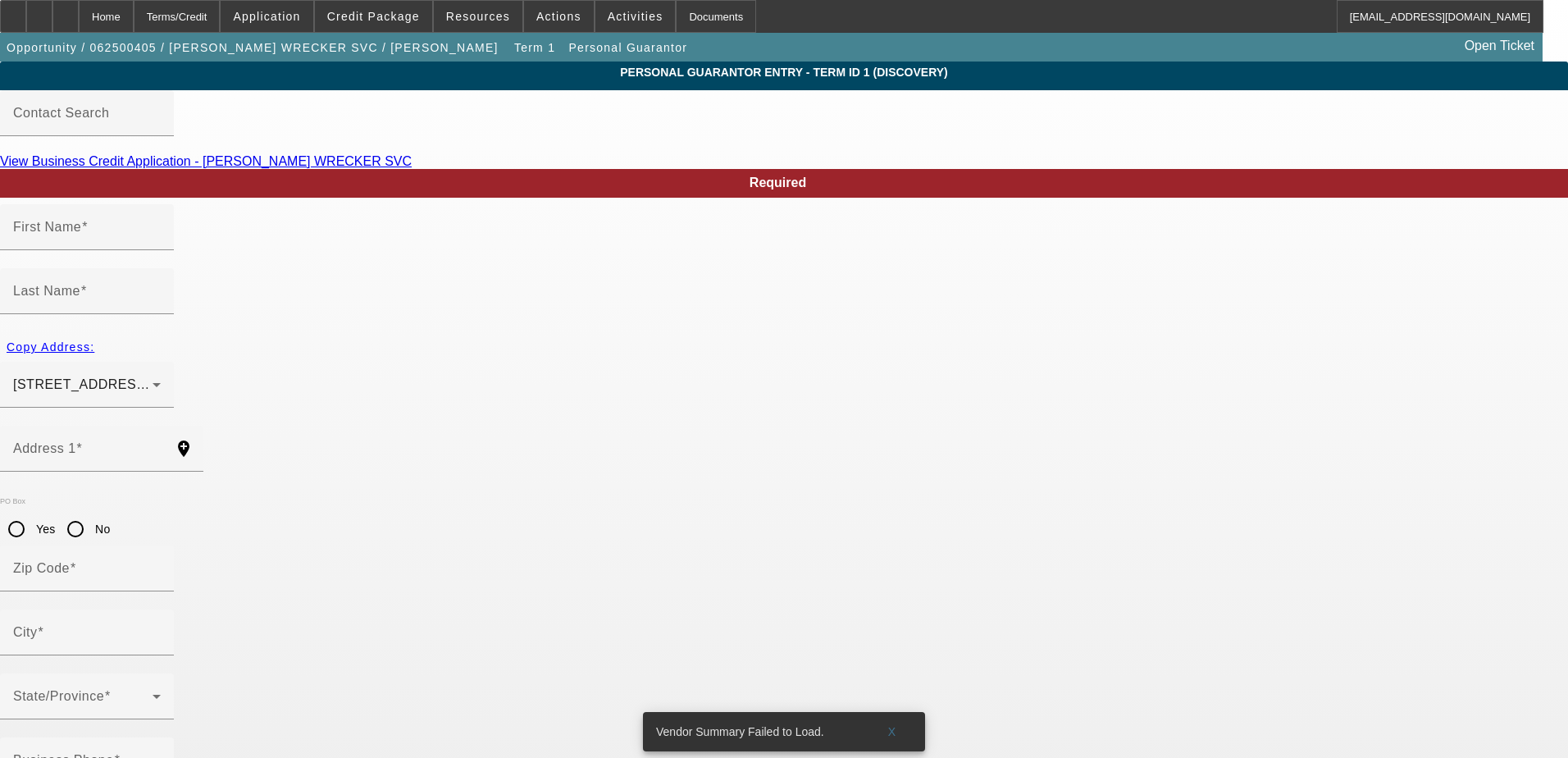
type input "Winder"
type input "(770) 867-3011"
type input "100"
type input "252-31-9685"
type input "dbrown814@aol.com"
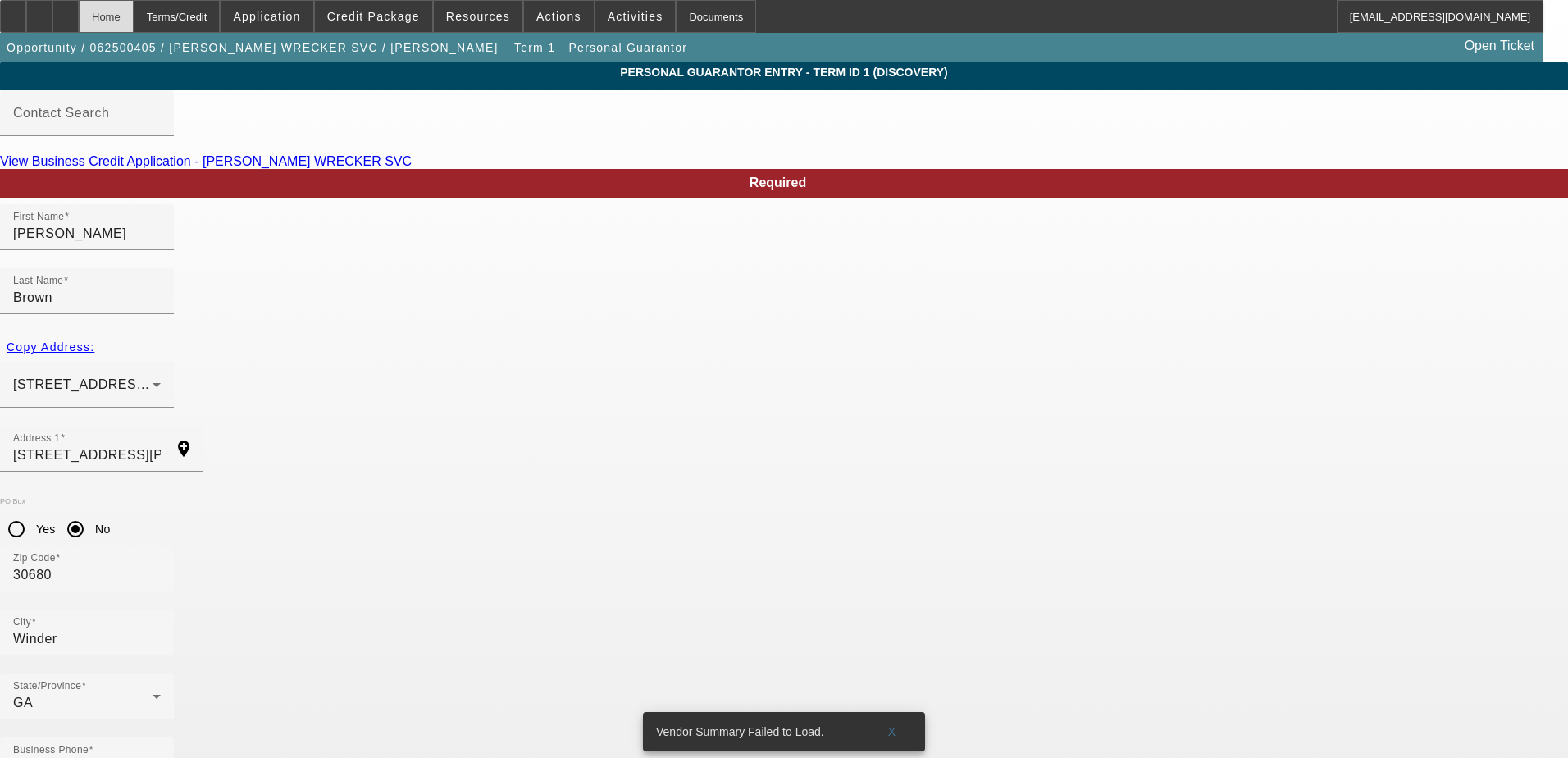
click at [134, 10] on div "Home" at bounding box center [106, 16] width 55 height 33
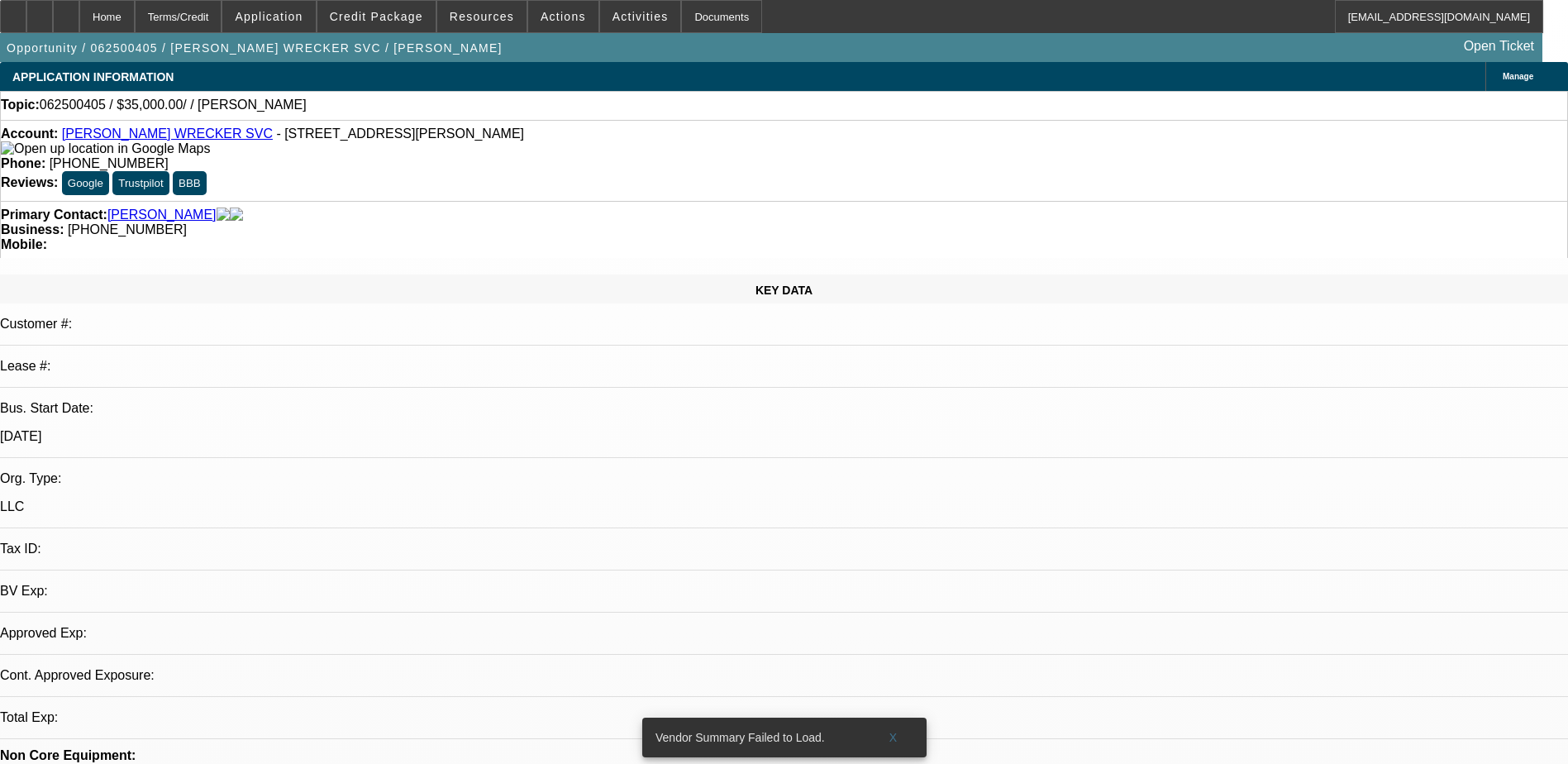
select select "0"
select select "2"
select select "0.1"
select select "4"
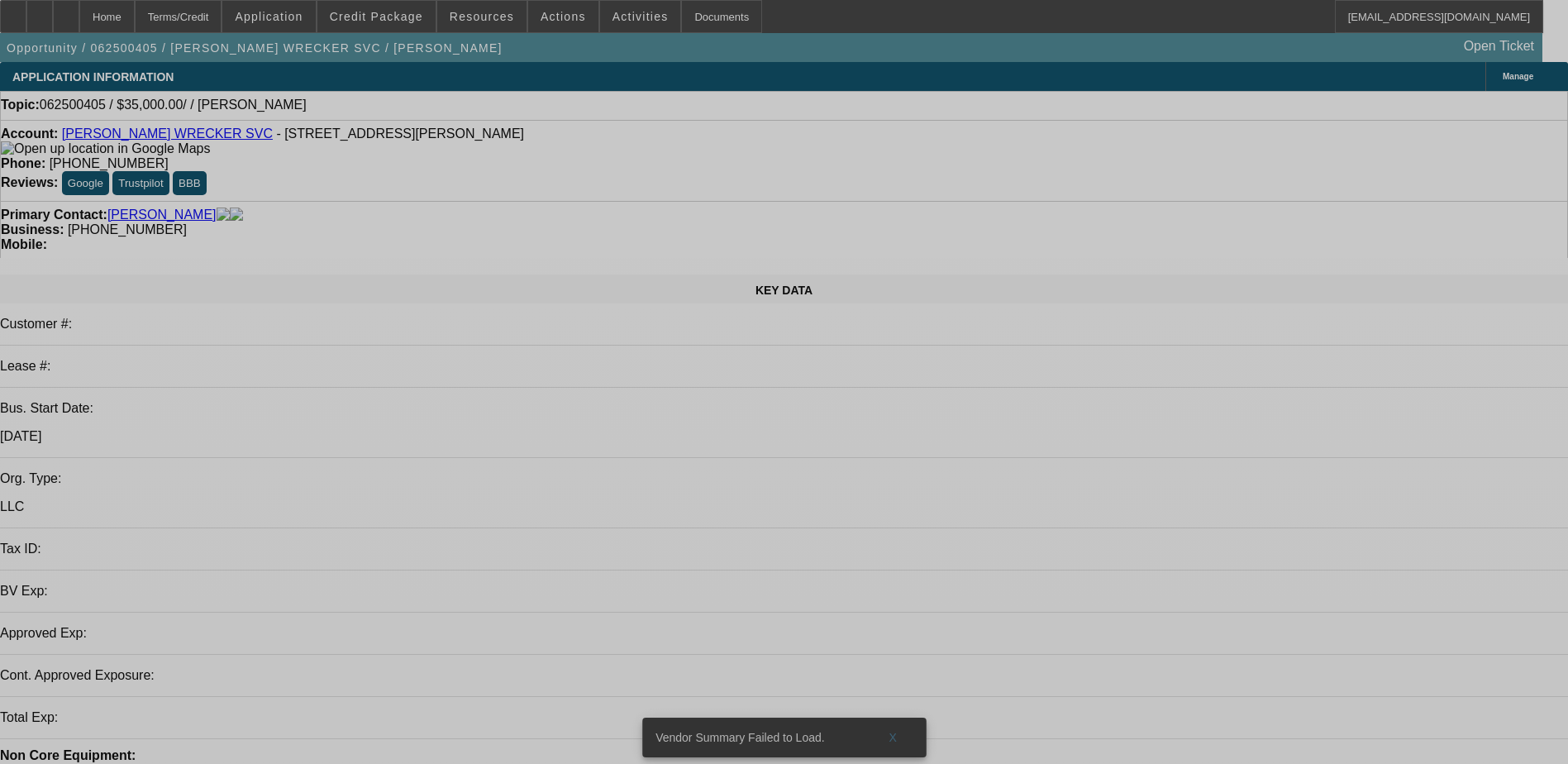
select select "0"
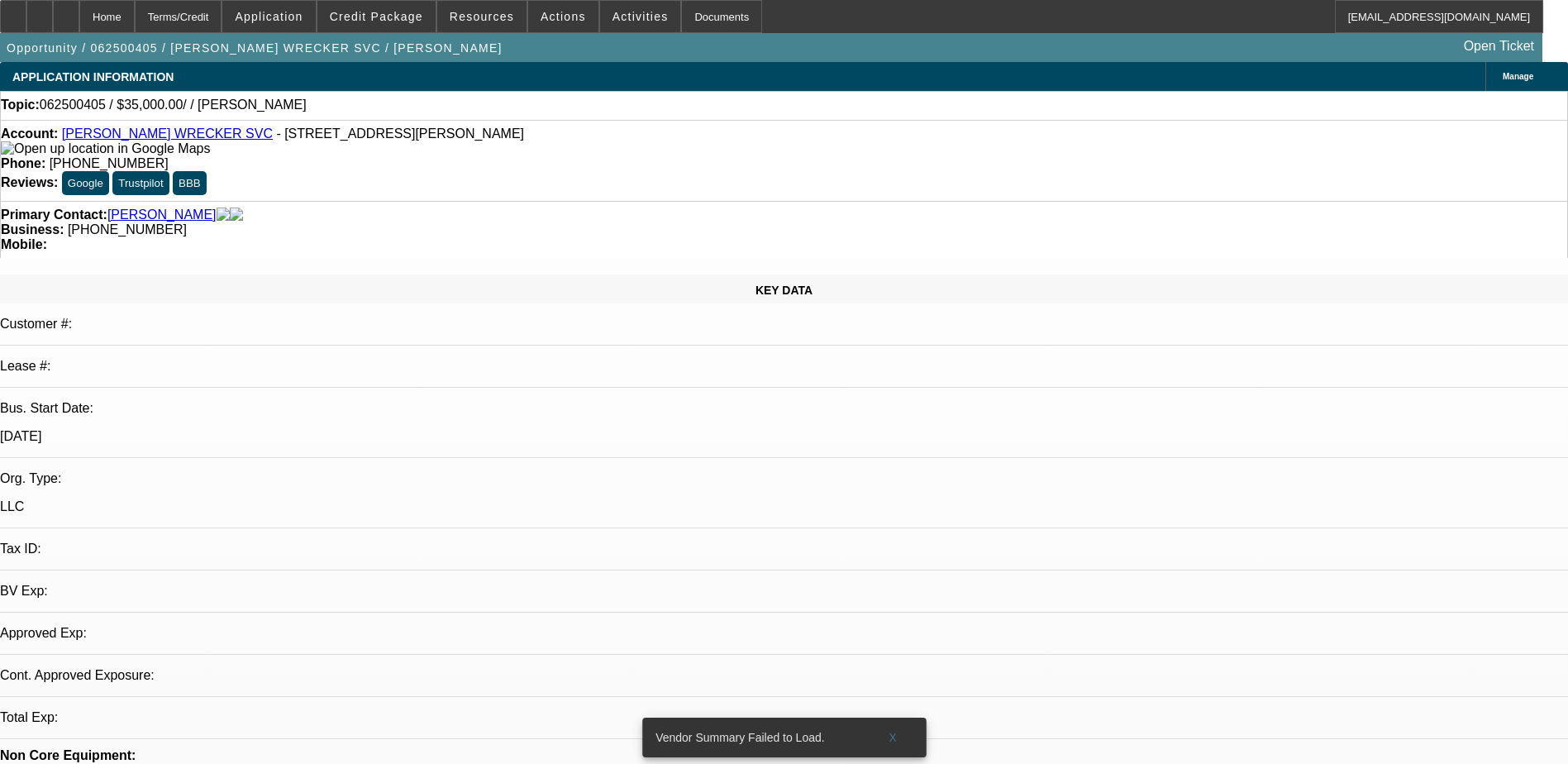
select select "2"
select select "0.1"
select select "4"
click at [53, 17] on div at bounding box center [39, 17] width 27 height 33
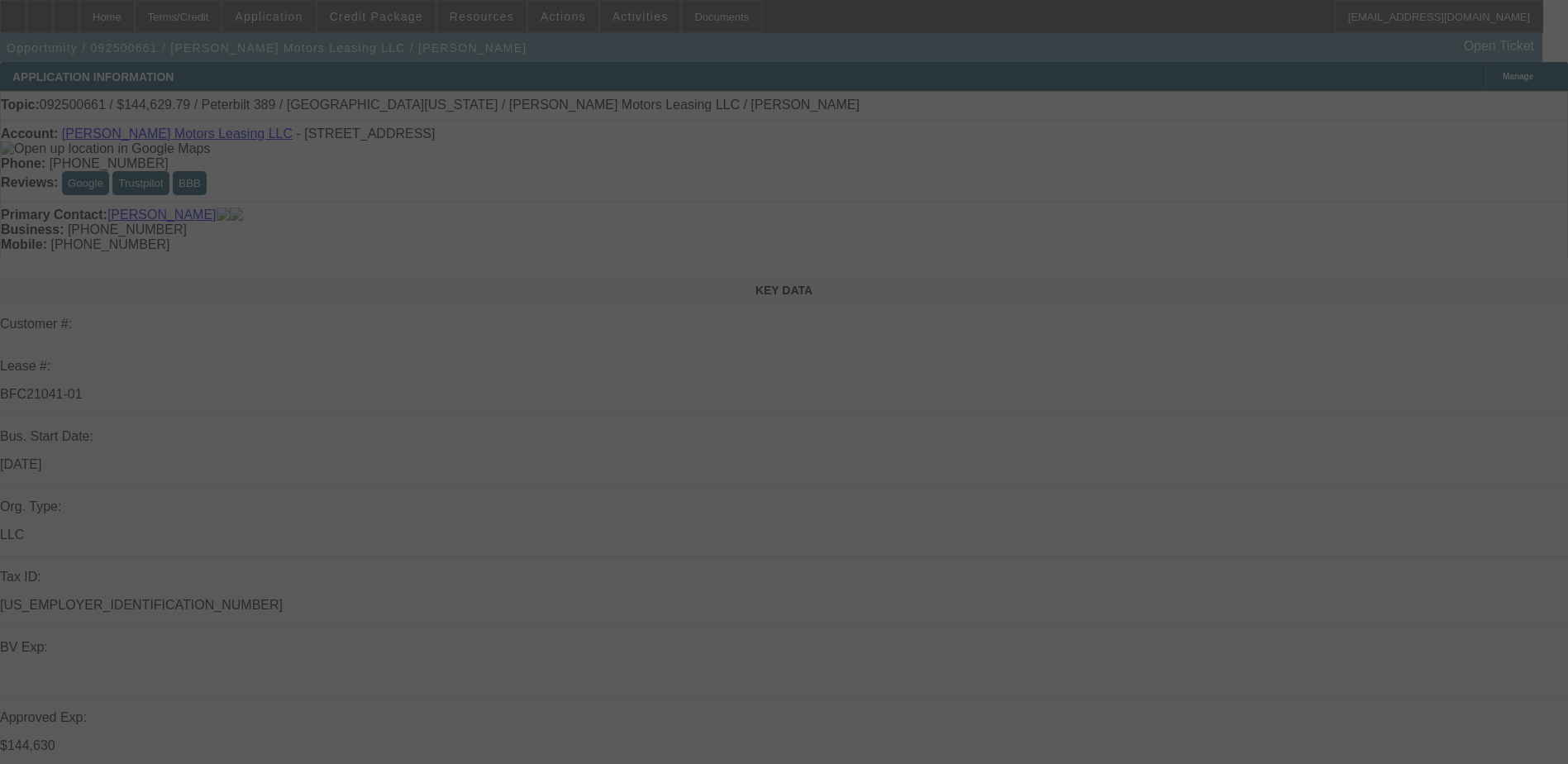
select select "0"
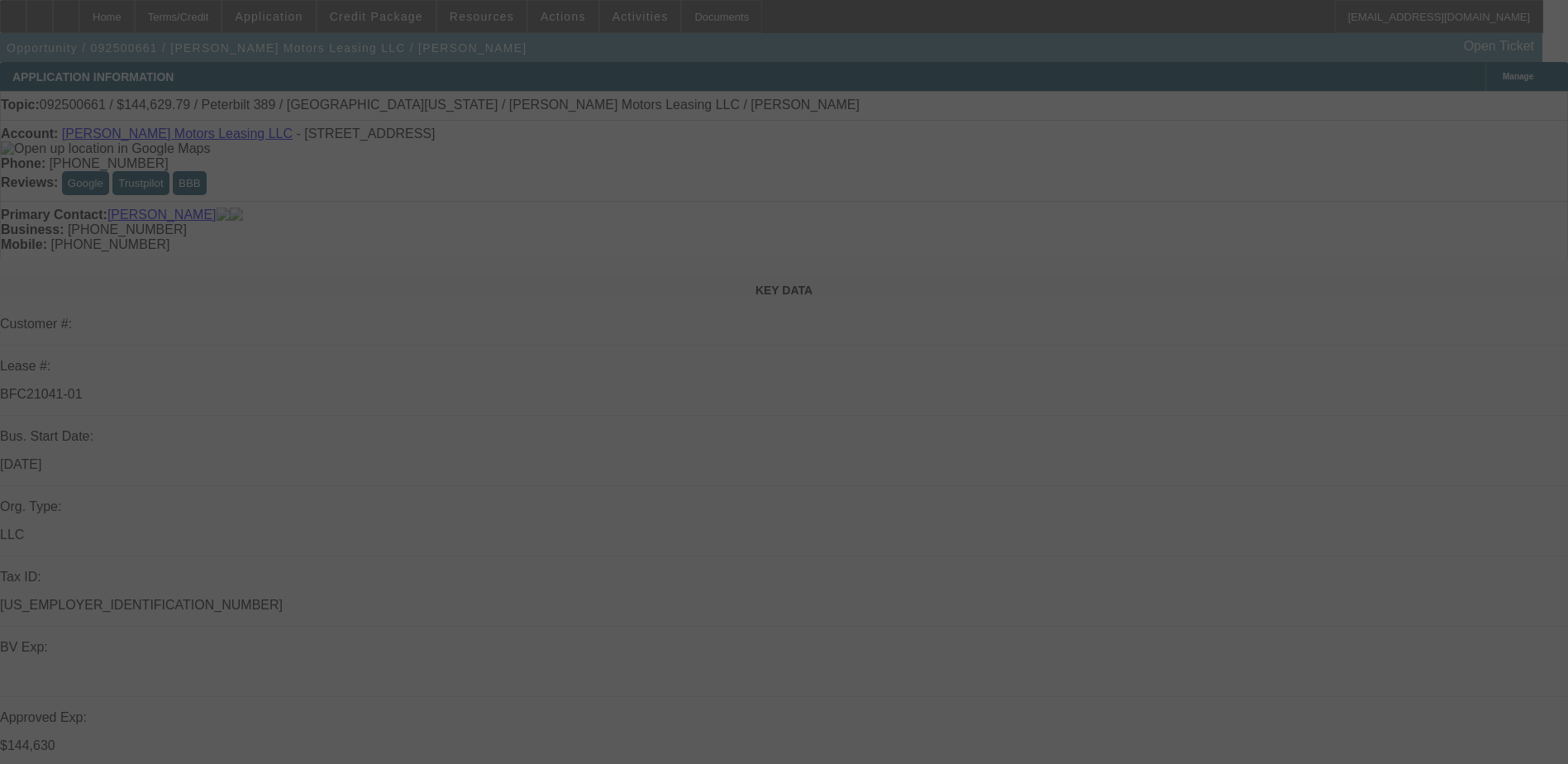
select select "0"
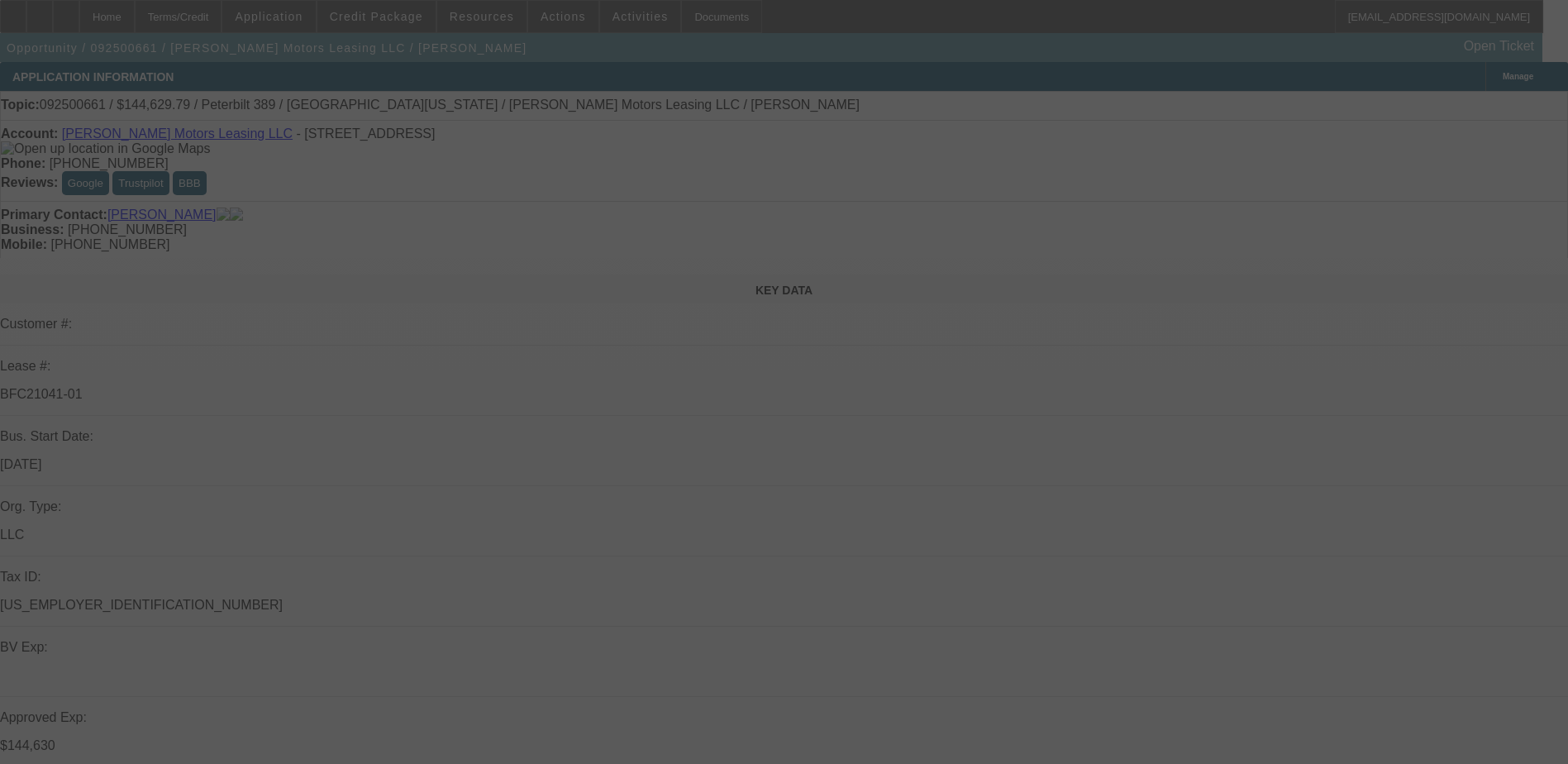
select select "0"
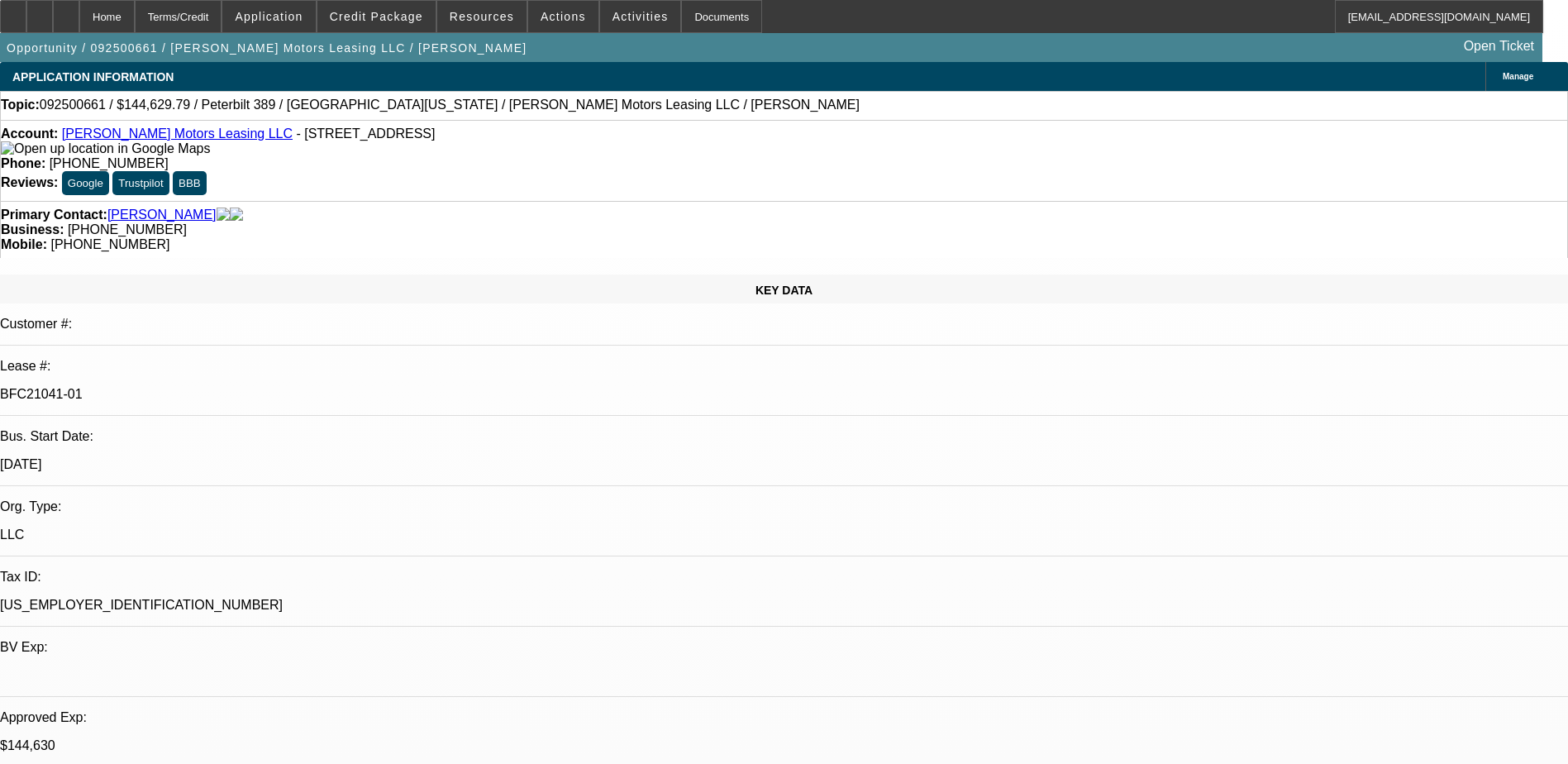
select select "1"
select select "2"
select select "6"
select select "1"
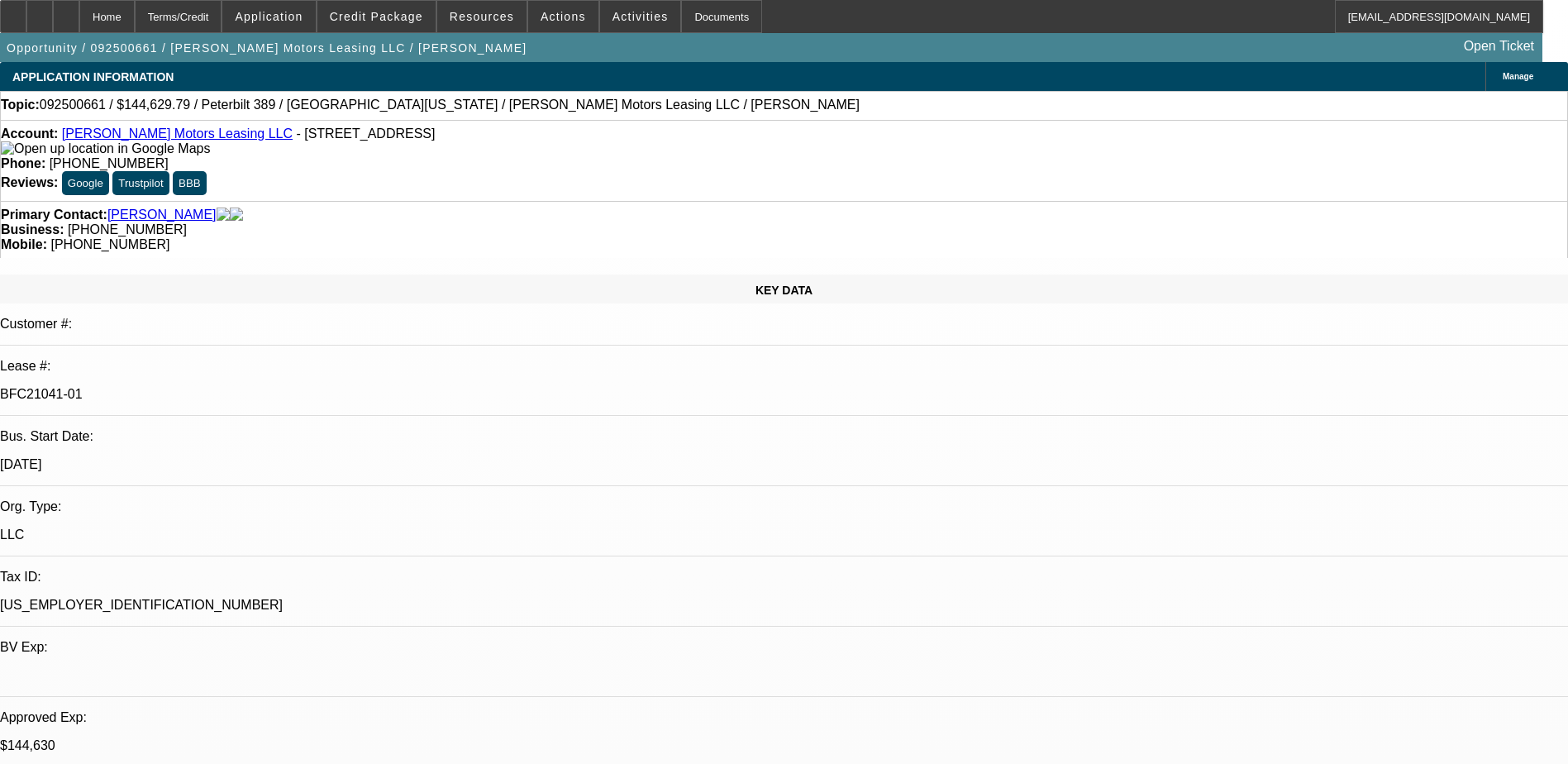
select select "6"
select select "1"
select select "2"
select select "6"
select select "1"
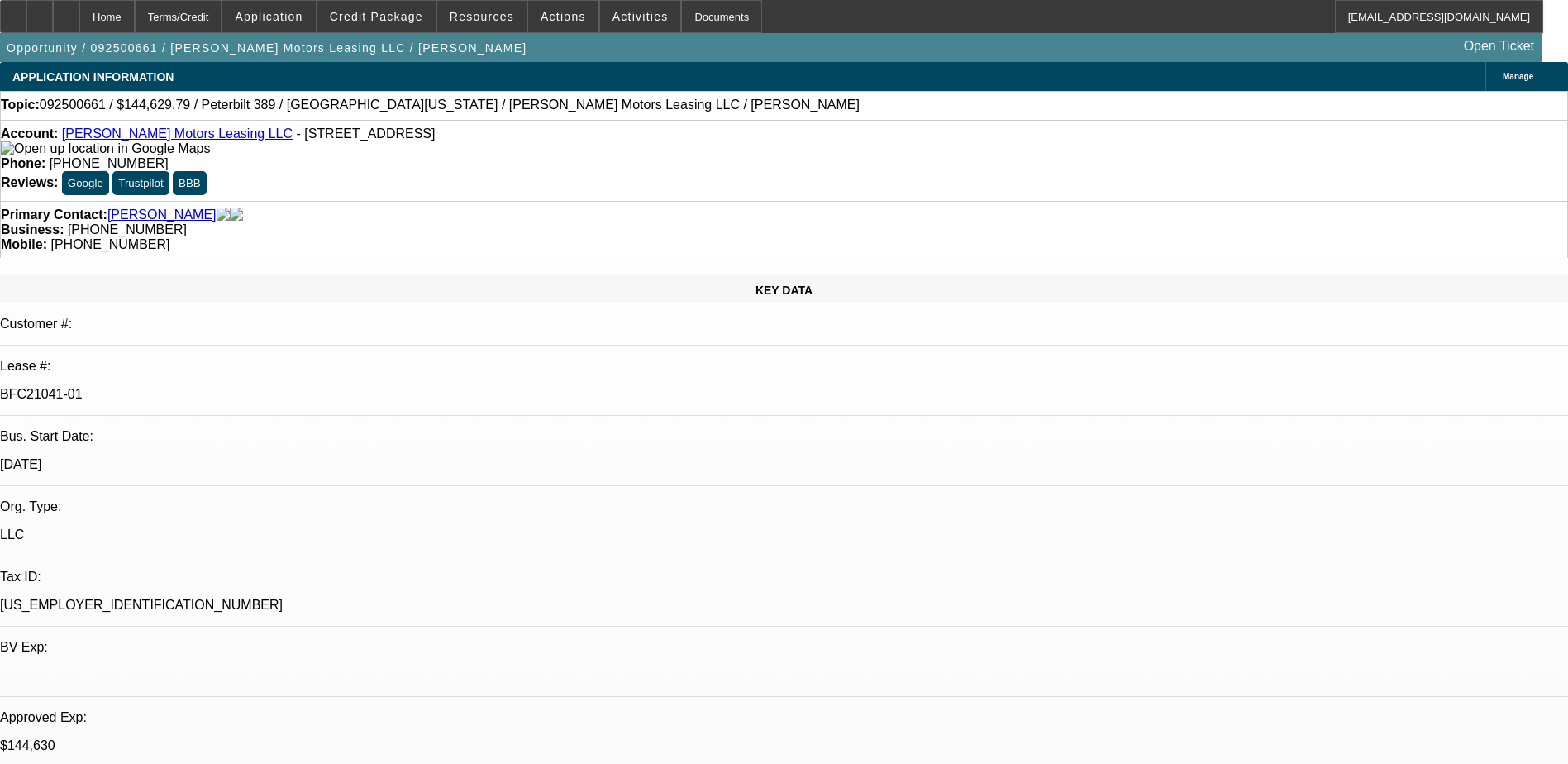
select select "1"
select select "6"
